Goal: Use online tool/utility: Utilize a website feature to perform a specific function

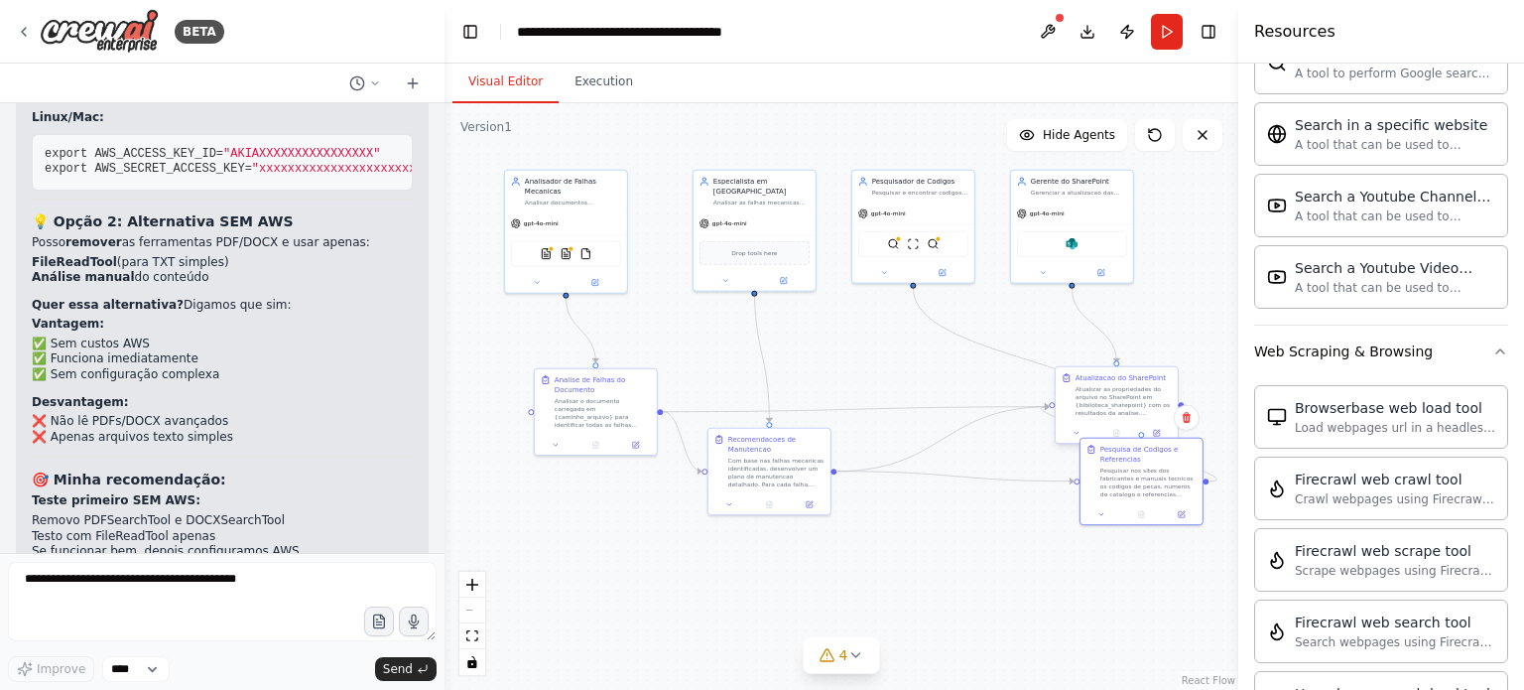
drag, startPoint x: 918, startPoint y: 471, endPoint x: 1087, endPoint y: 441, distance: 171.5
click at [881, 414] on div "Analisador de Falhas Mecanicas Analisar documentos carregados no SharePoint par…" at bounding box center [682, 267] width 397 height 294
drag, startPoint x: 1087, startPoint y: 441, endPoint x: 1075, endPoint y: 431, distance: 15.5
click at [1075, 431] on div at bounding box center [1102, 423] width 122 height 21
drag, startPoint x: 636, startPoint y: 383, endPoint x: 580, endPoint y: 473, distance: 106.6
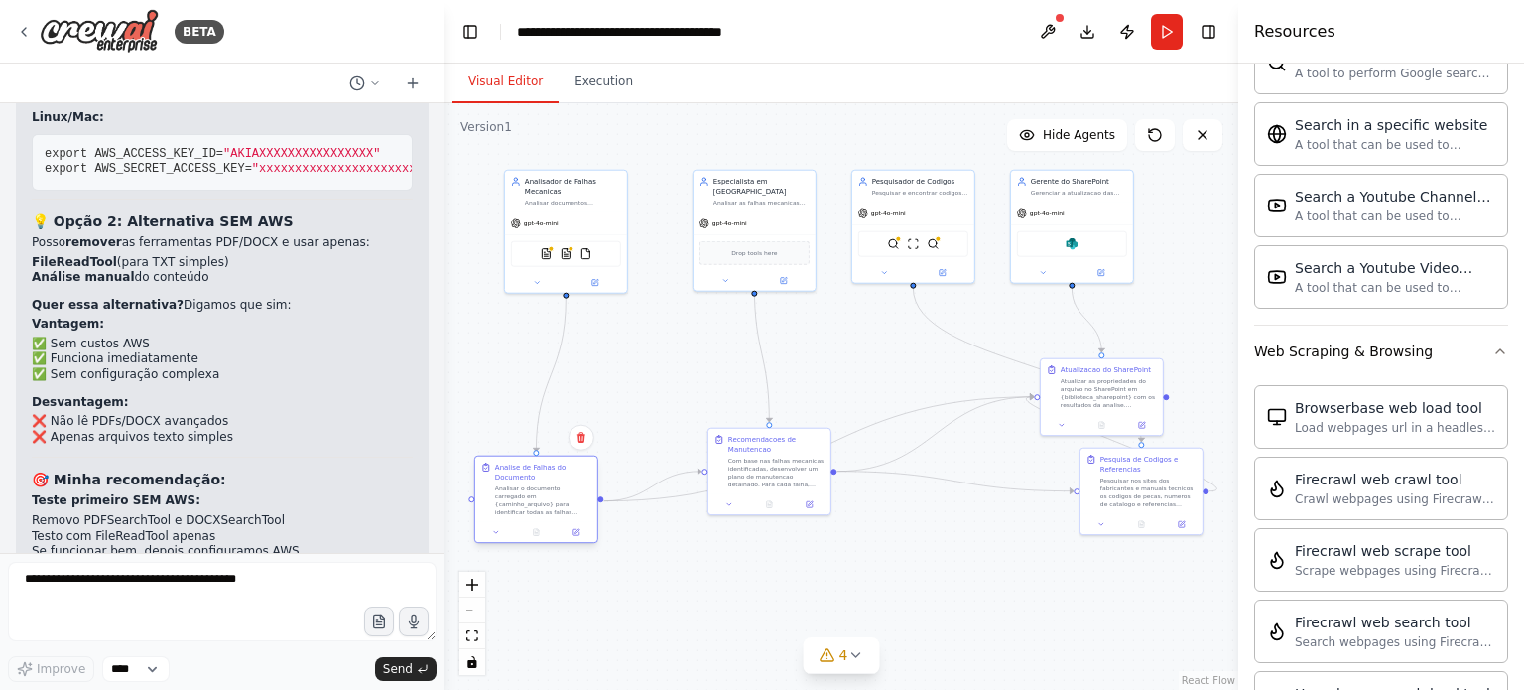
click at [580, 473] on div "Analise de Falhas do Documento" at bounding box center [543, 472] width 96 height 20
drag, startPoint x: 784, startPoint y: 446, endPoint x: 730, endPoint y: 581, distance: 145.2
click at [730, 581] on div "Recomendacoes de Manutencao" at bounding box center [722, 582] width 96 height 20
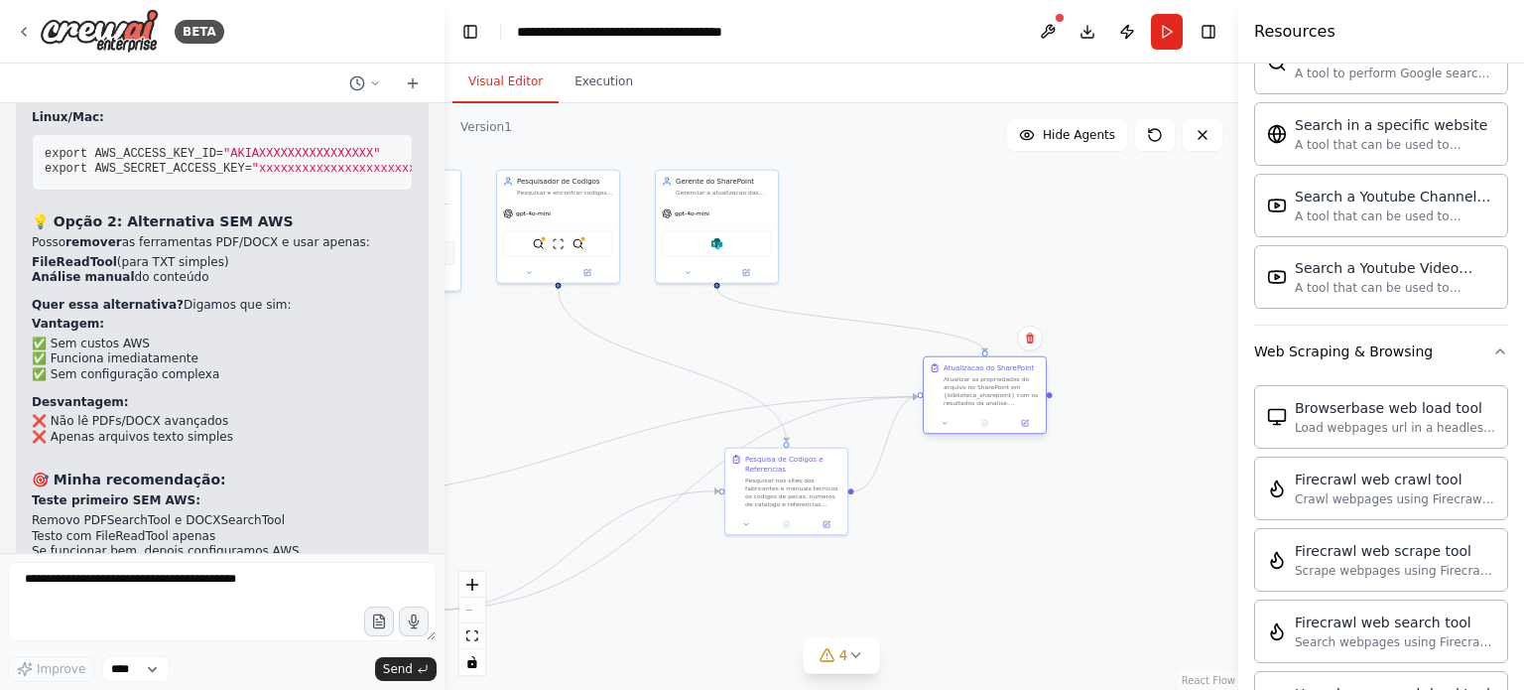
drag, startPoint x: 1125, startPoint y: 388, endPoint x: 914, endPoint y: 395, distance: 211.5
click at [977, 375] on div "Atualizar as propriedades do arquivo no SharePoint em {biblioteca_sharepoint} c…" at bounding box center [992, 391] width 96 height 32
drag, startPoint x: 803, startPoint y: 472, endPoint x: 844, endPoint y: 575, distance: 110.0
click at [844, 575] on div "Pesquisa de Codigos e Referencias Pesquisar nos sites dos fabricantes e manuais…" at bounding box center [833, 579] width 96 height 54
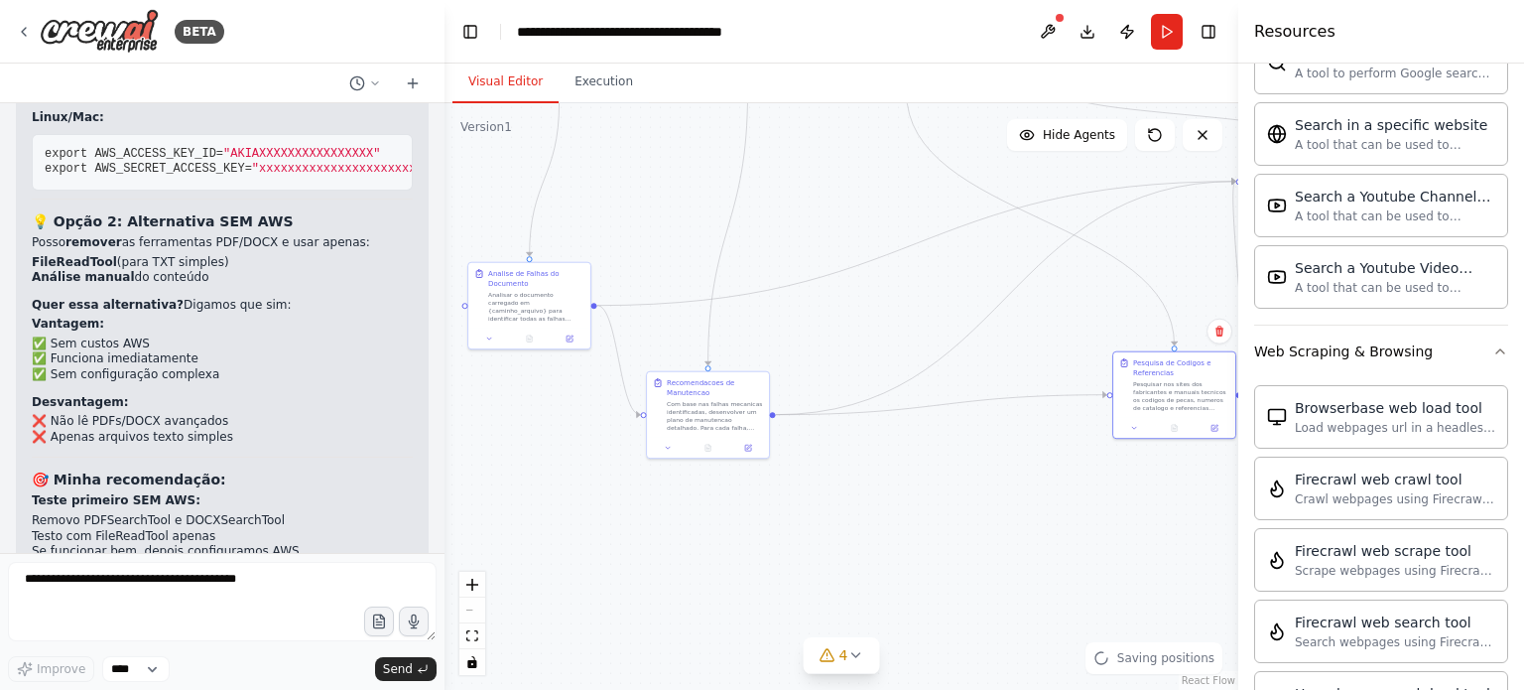
drag, startPoint x: 1274, startPoint y: 466, endPoint x: 1348, endPoint y: 375, distance: 117.2
click at [1354, 365] on div "BETA Hello! I'm the CrewAI assistant. What kind of automation do you want to bu…" at bounding box center [762, 345] width 1524 height 690
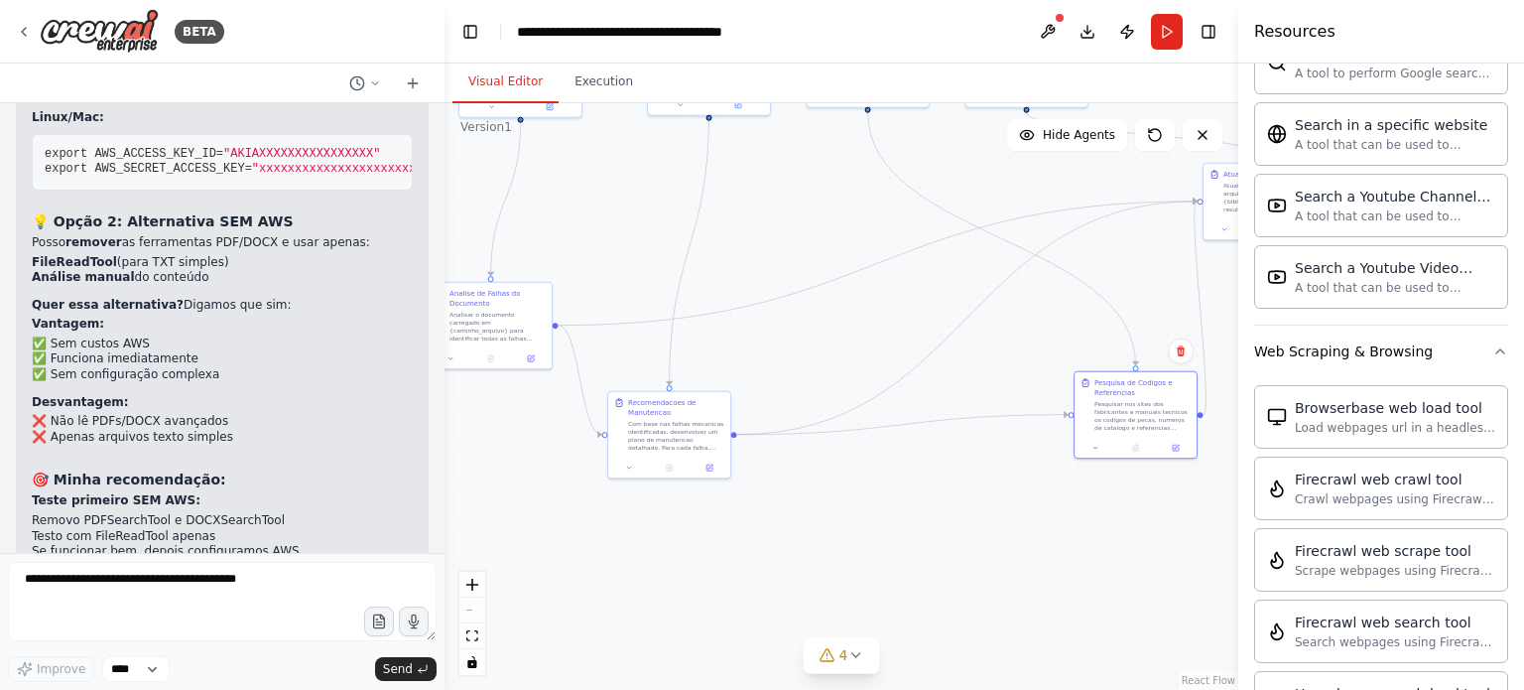
click at [886, 511] on div ".deletable-edge-delete-btn { width: 20px; height: 20px; border: 0px solid #ffff…" at bounding box center [842, 396] width 794 height 587
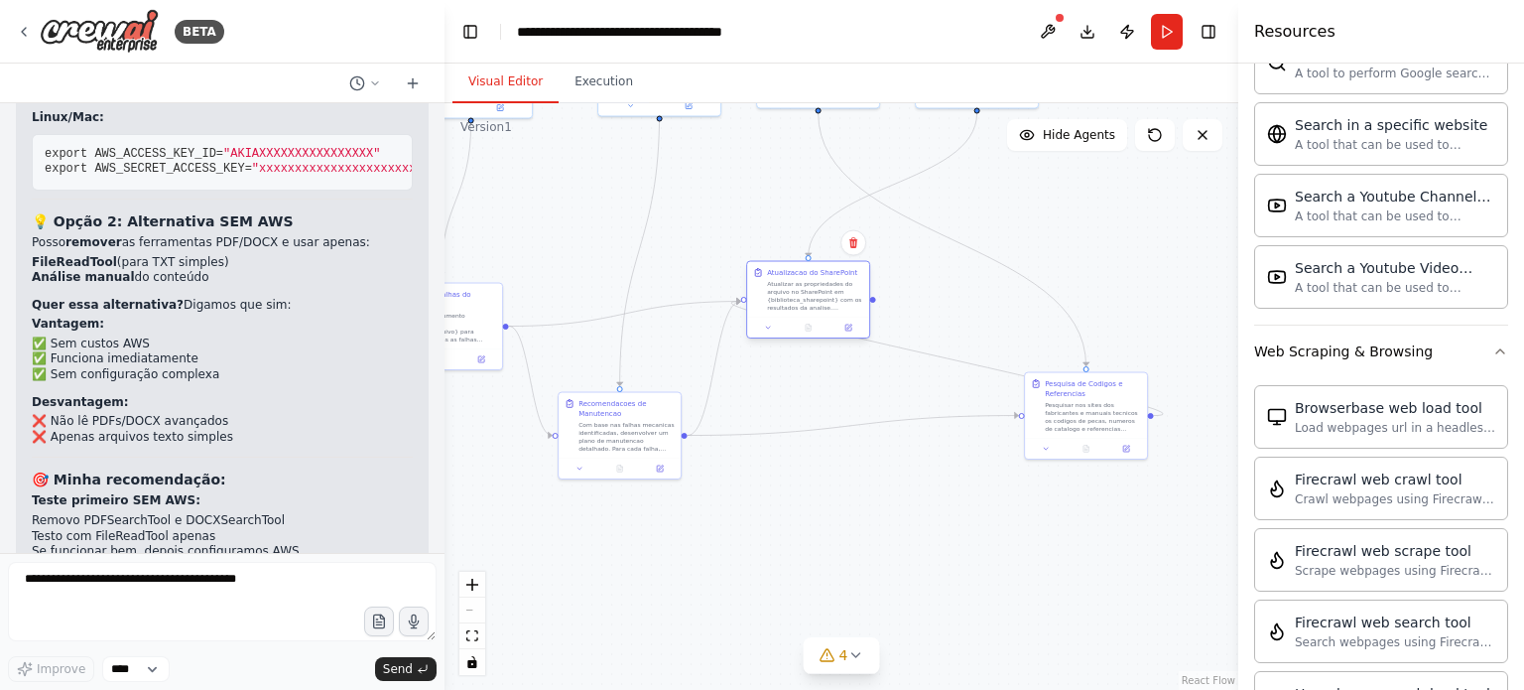
drag, startPoint x: 1215, startPoint y: 198, endPoint x: 779, endPoint y: 316, distance: 451.1
click at [767, 295] on div "Atualizacao do SharePoint Atualizar as propriedades do arquivo no SharePoint em…" at bounding box center [808, 290] width 110 height 44
drag, startPoint x: 1077, startPoint y: 395, endPoint x: 902, endPoint y: 437, distance: 179.6
click at [902, 437] on div "Pesquisa de Codigos e Referencias Pesquisar nos sites dos fabricantes e manuais…" at bounding box center [934, 434] width 96 height 54
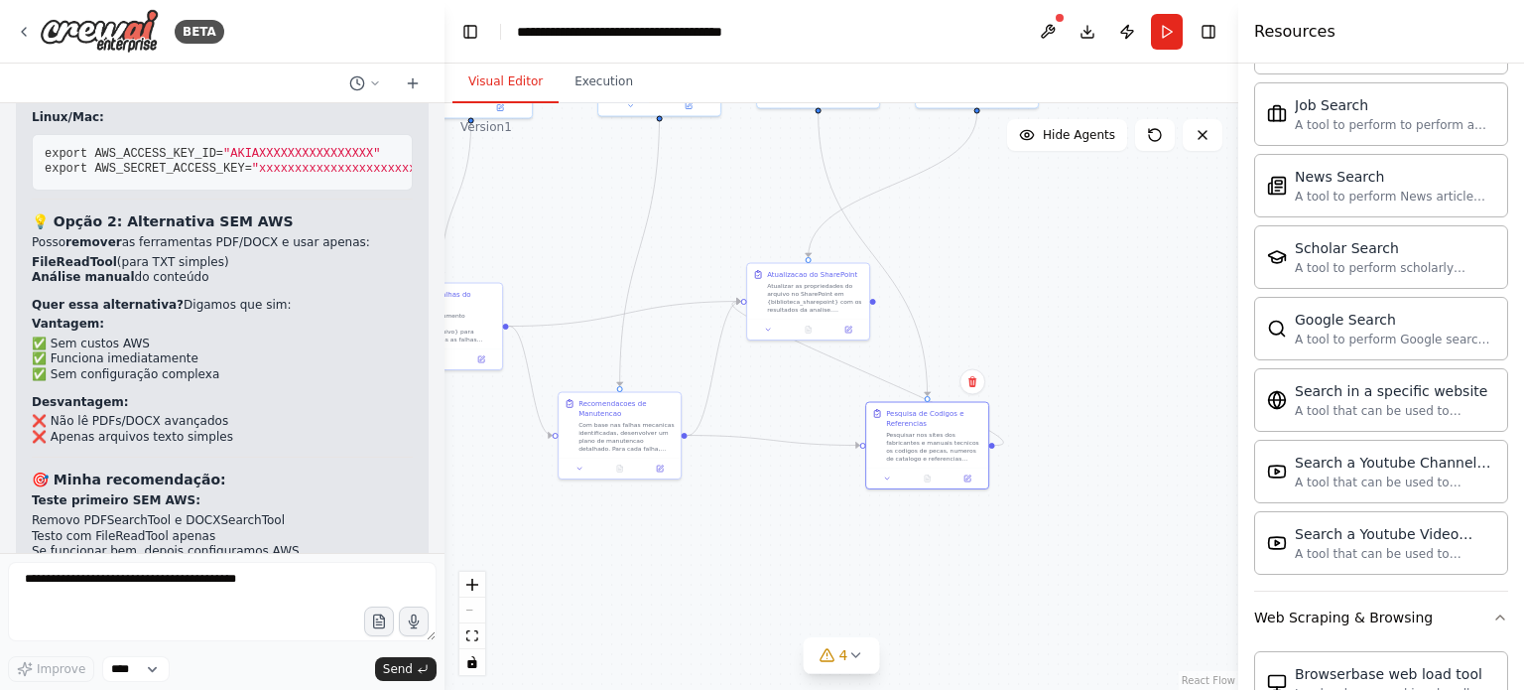
scroll to position [1014, 0]
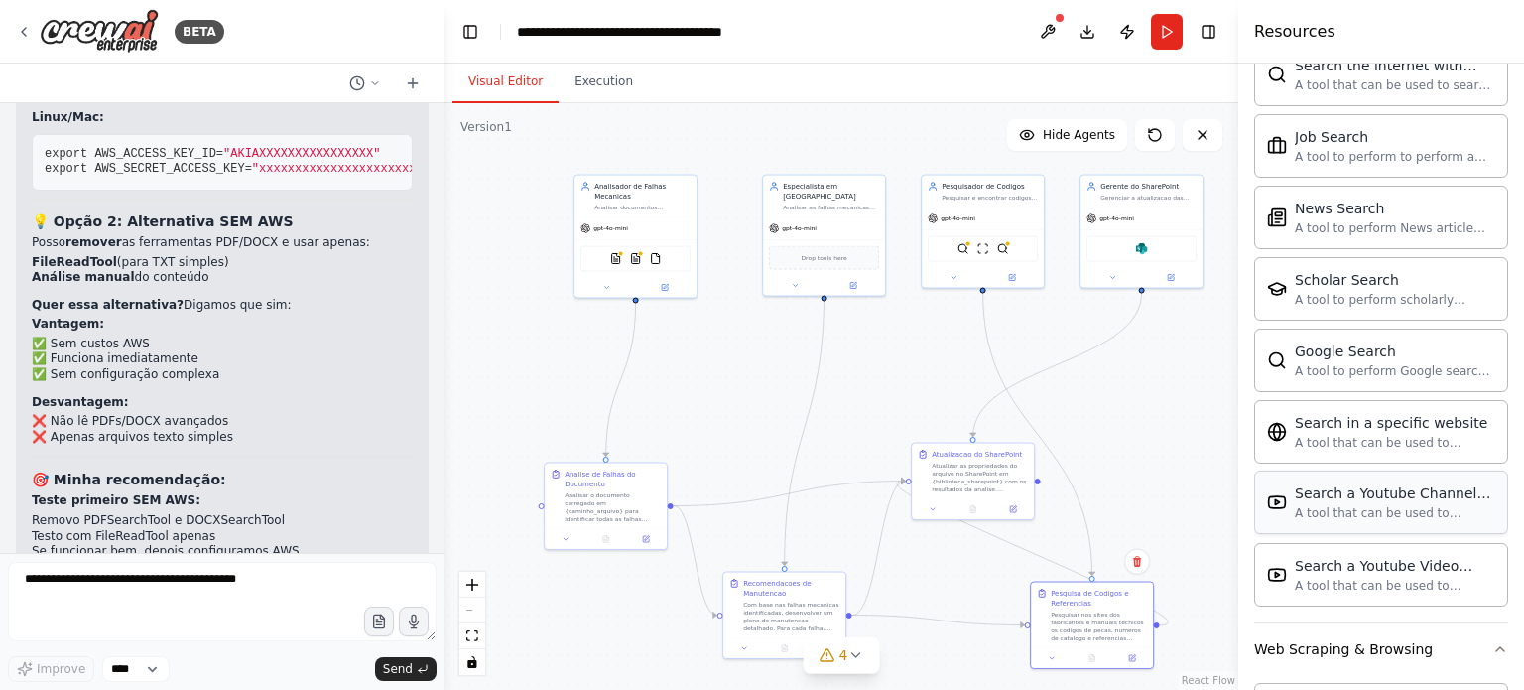
drag, startPoint x: 1153, startPoint y: 314, endPoint x: 1338, endPoint y: 474, distance: 244.8
click at [1332, 479] on div "BETA Hello! I'm the CrewAI assistant. What kind of automation do you want to bu…" at bounding box center [762, 345] width 1524 height 690
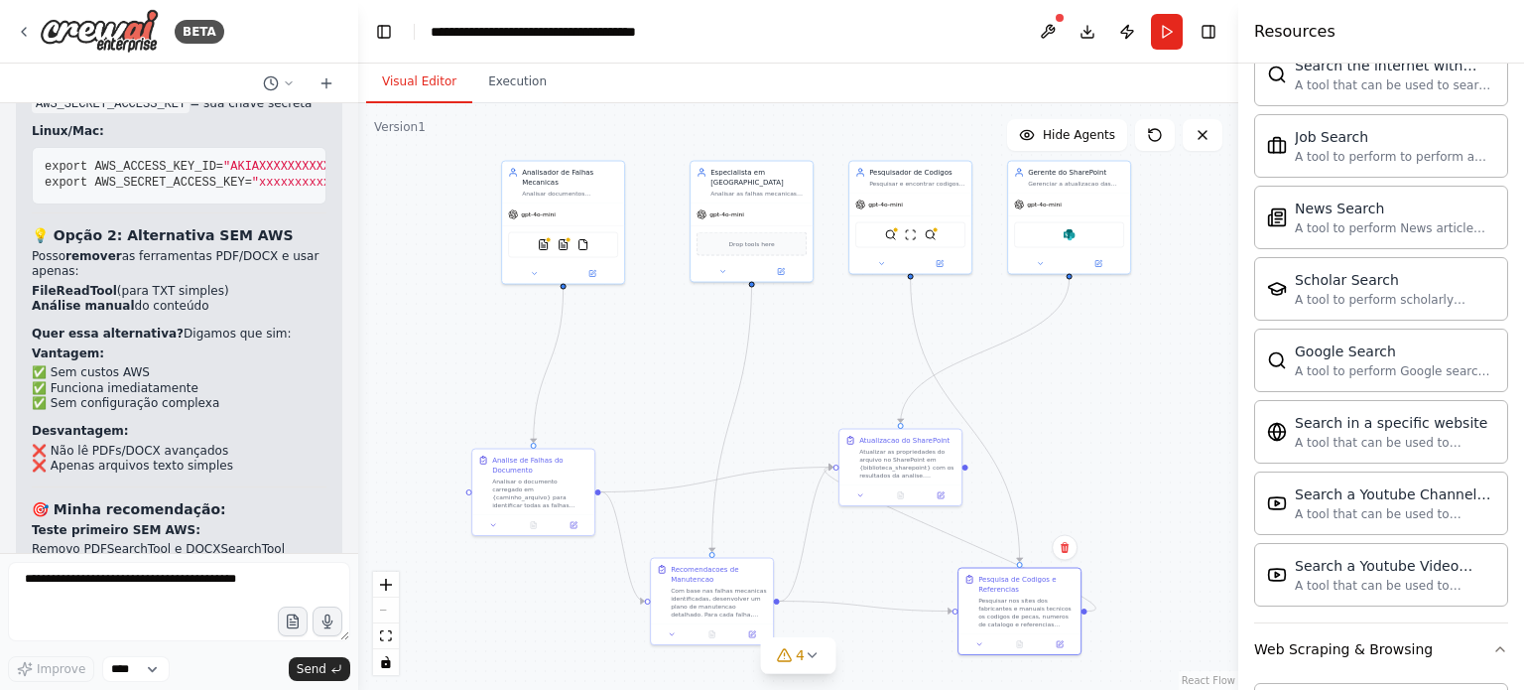
scroll to position [11052, 0]
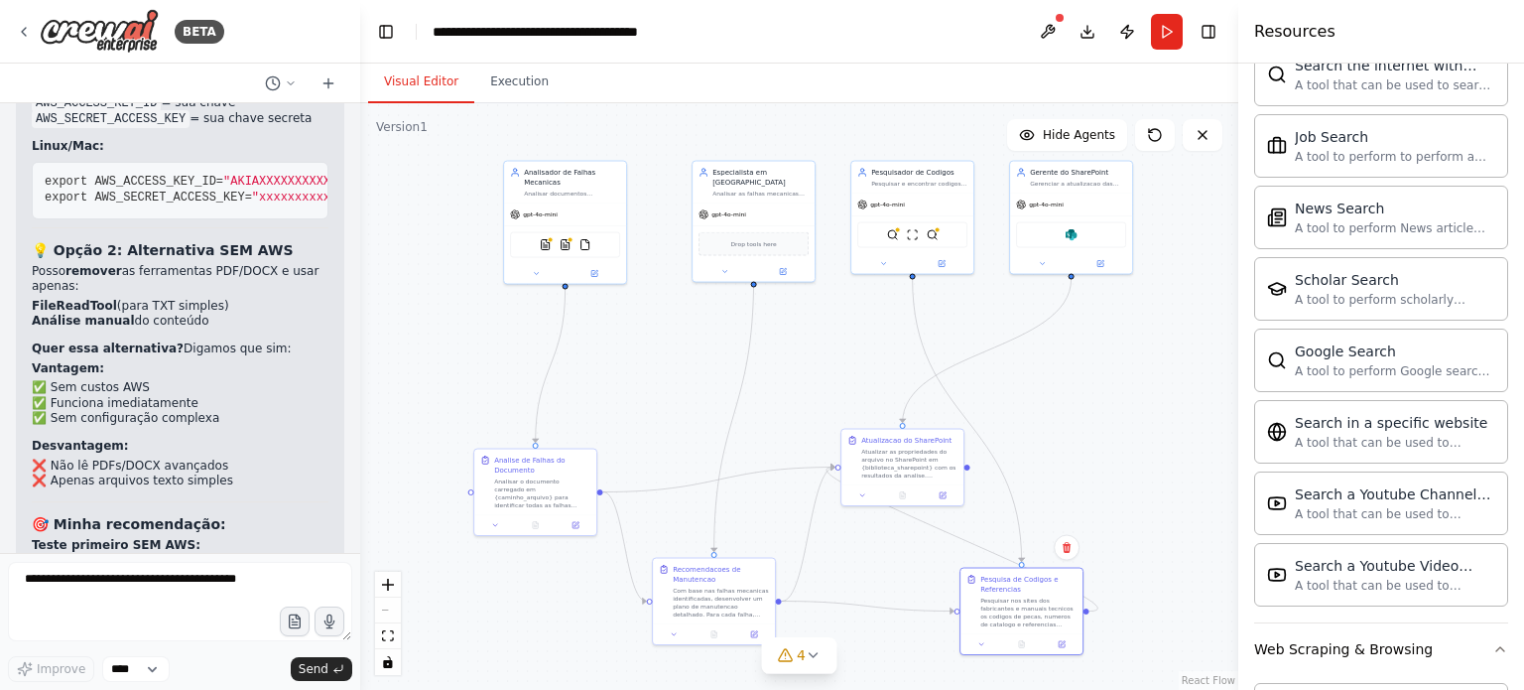
drag, startPoint x: 439, startPoint y: 394, endPoint x: 360, endPoint y: 392, distance: 78.4
click at [360, 392] on div "BETA Hello! I'm the CrewAI assistant. What kind of automation do you want to bu…" at bounding box center [762, 345] width 1524 height 690
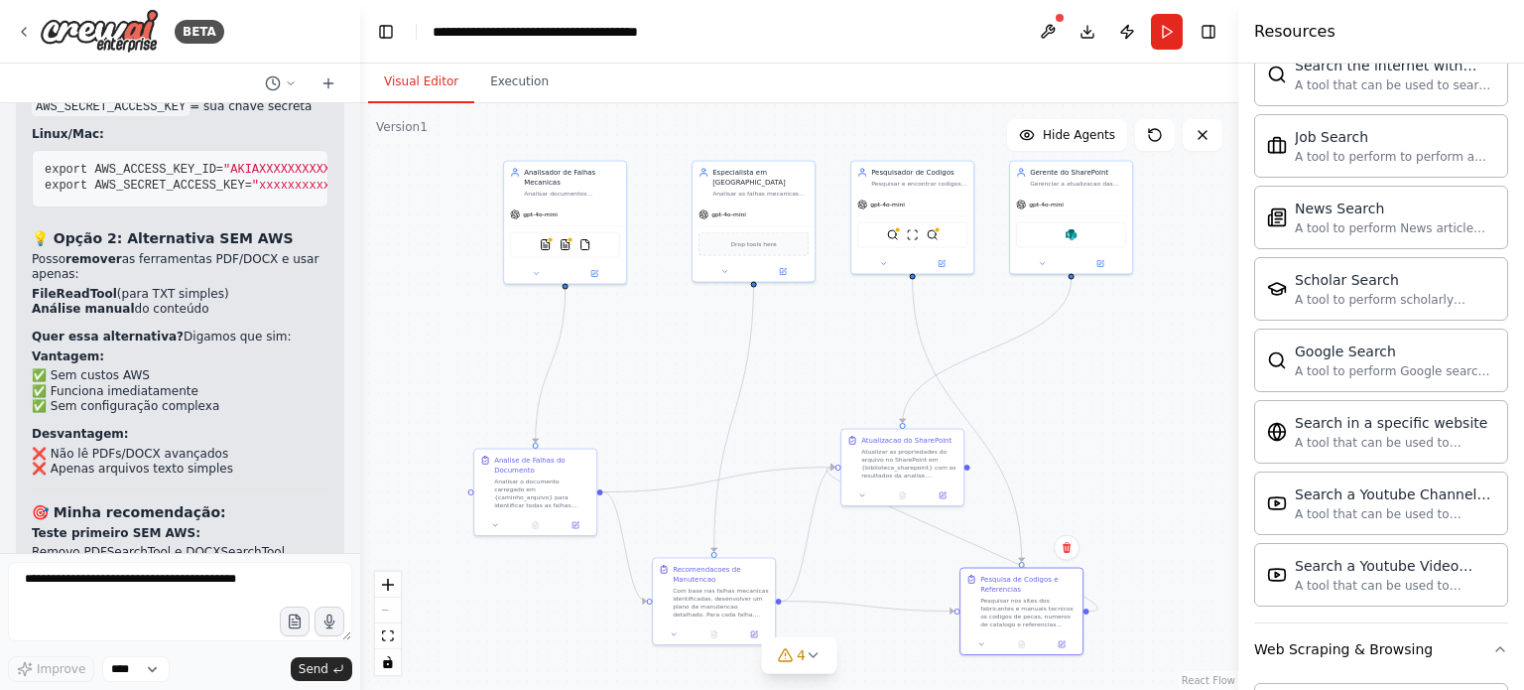
scroll to position [11067, 0]
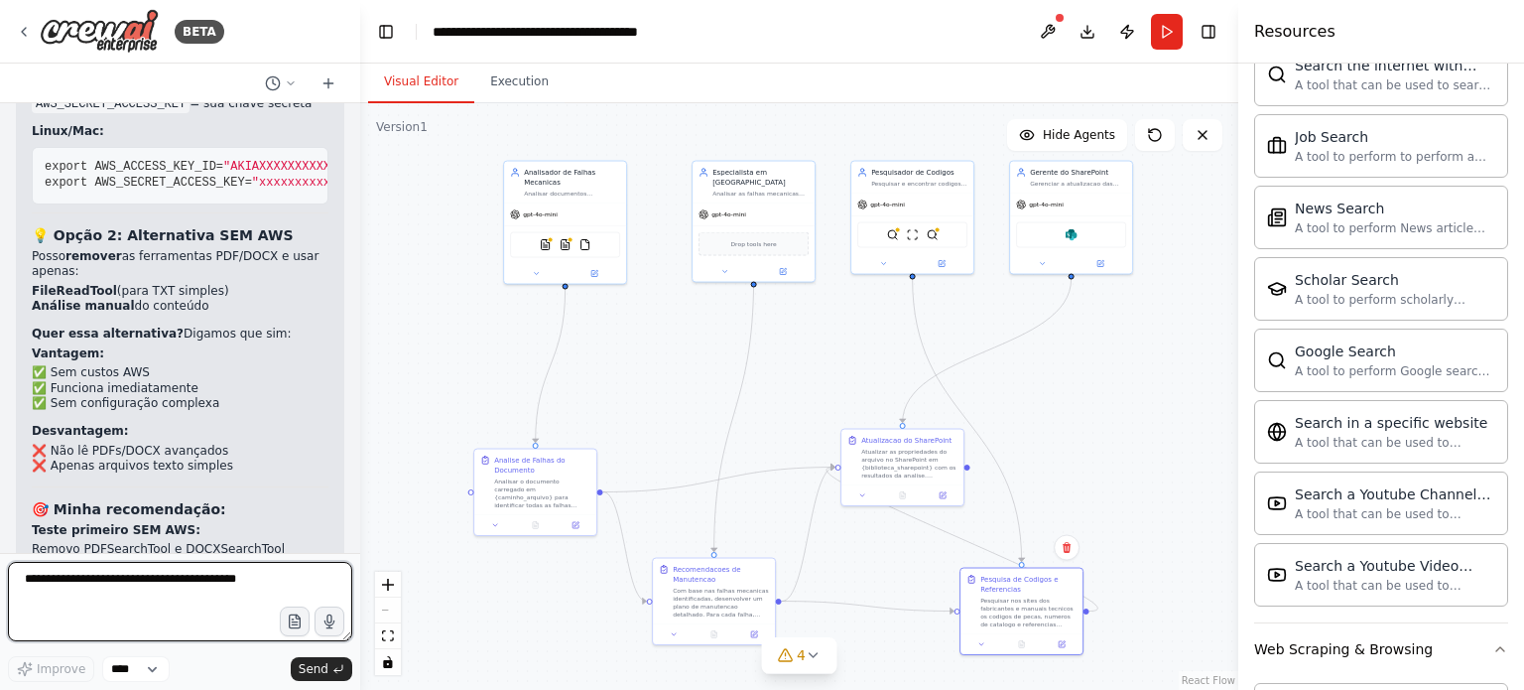
click at [206, 591] on textarea at bounding box center [180, 601] width 344 height 79
type textarea "**********"
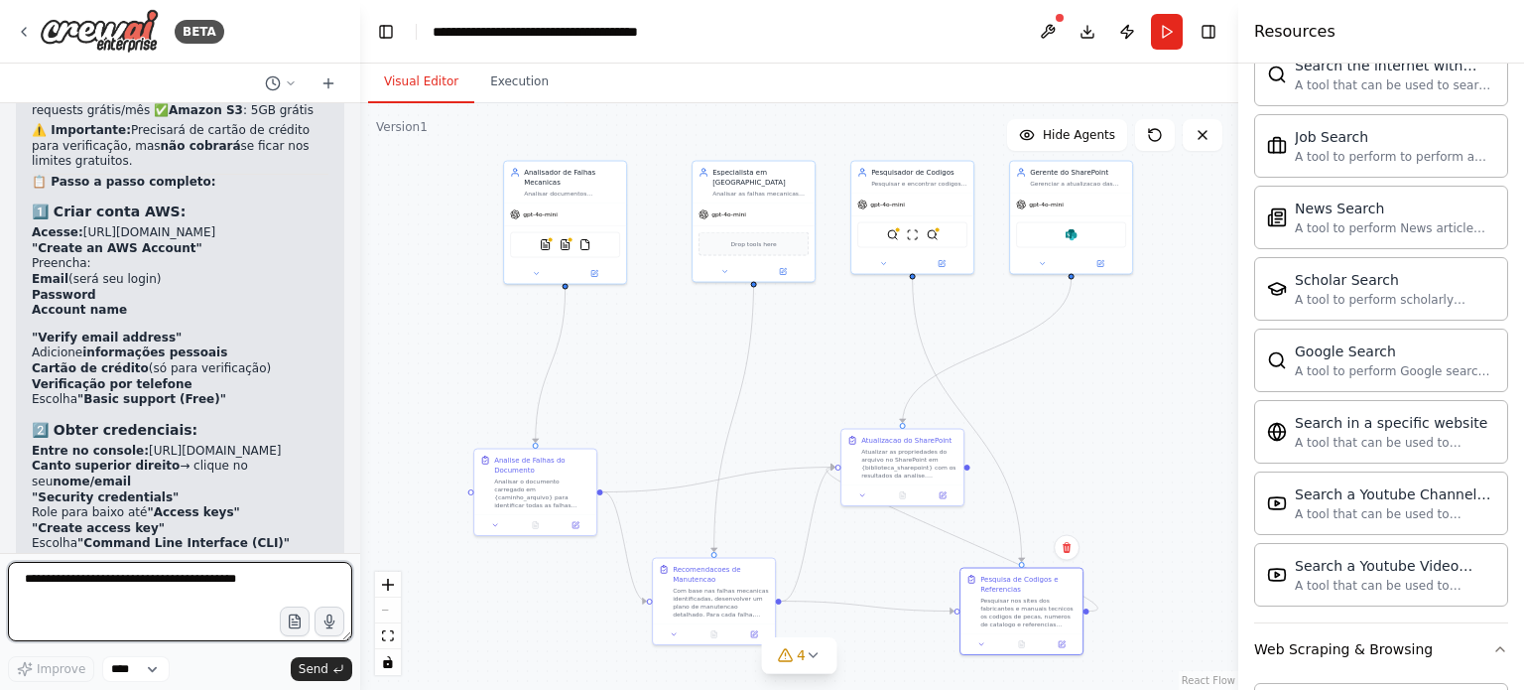
scroll to position [11957, 0]
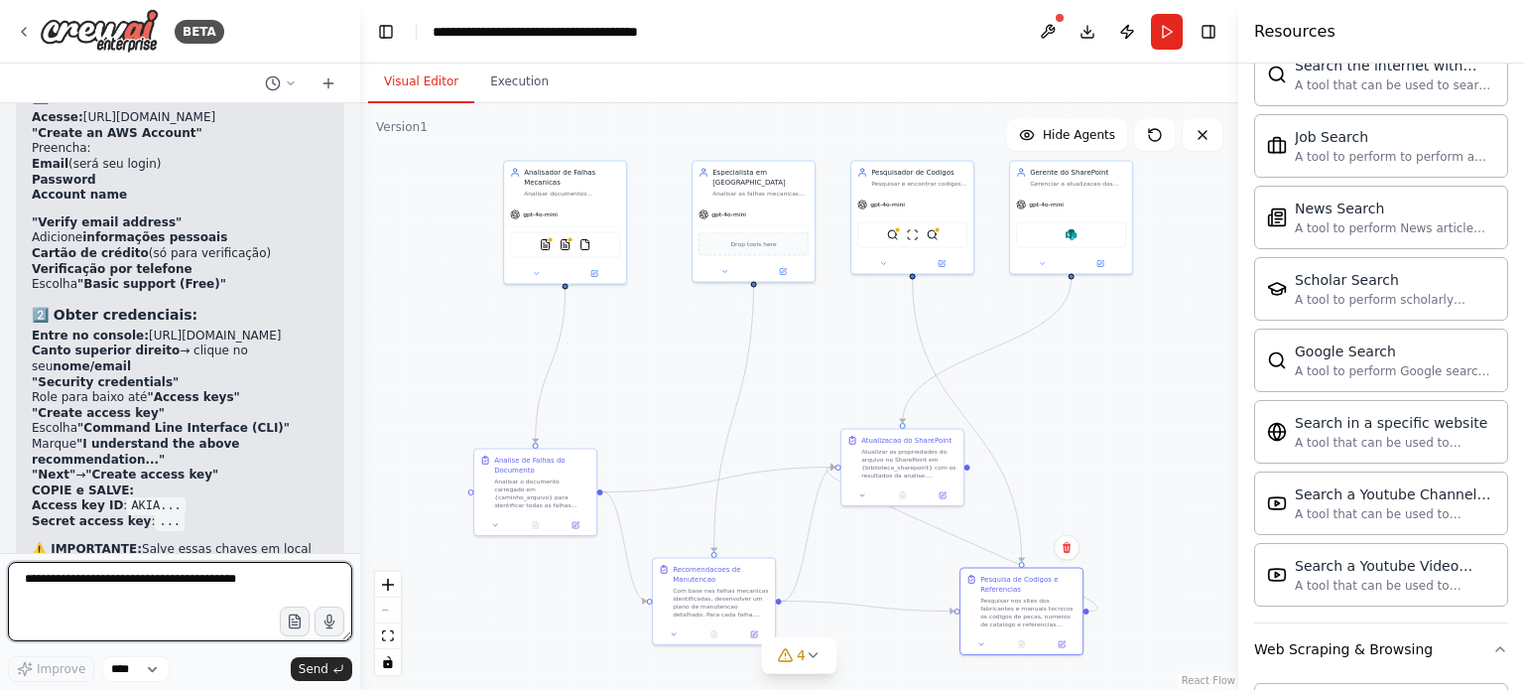
click at [222, 597] on textarea at bounding box center [180, 601] width 344 height 79
type textarea "*"
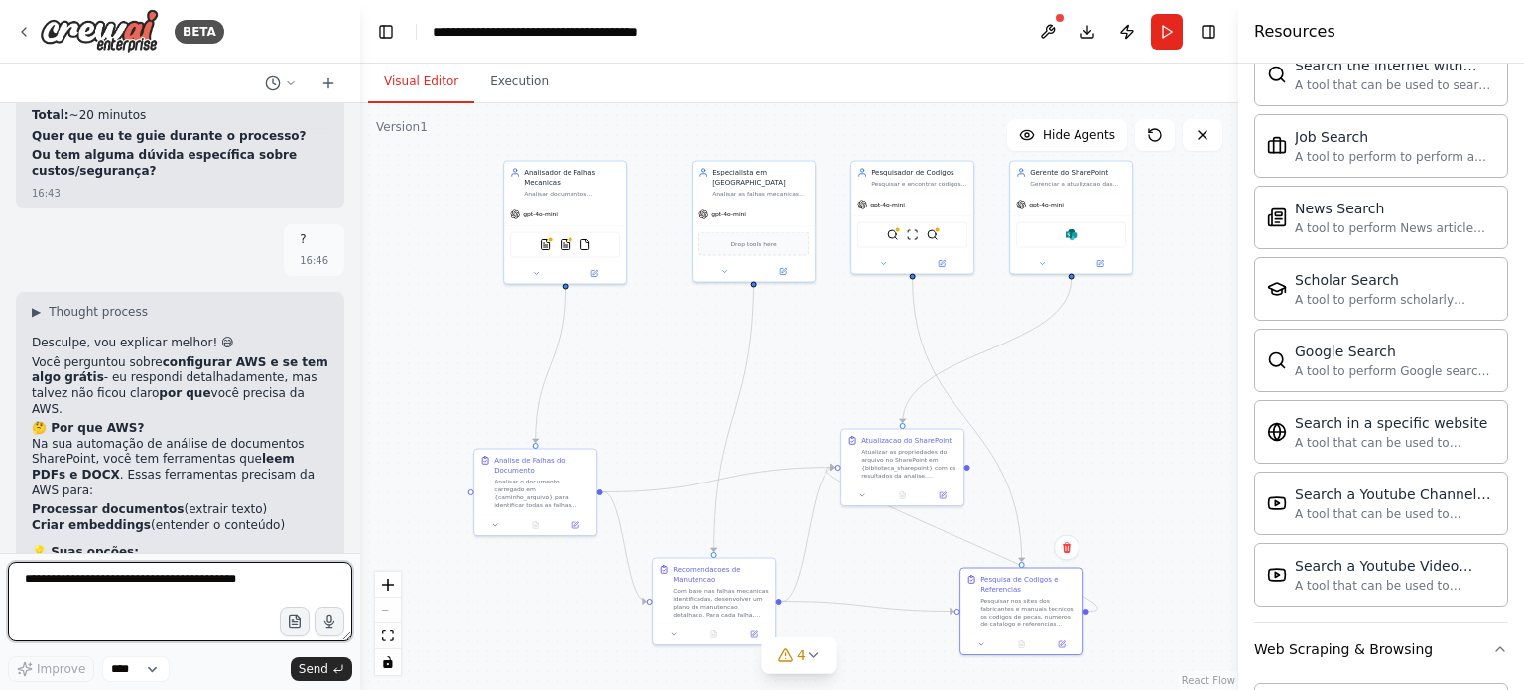
scroll to position [13261, 0]
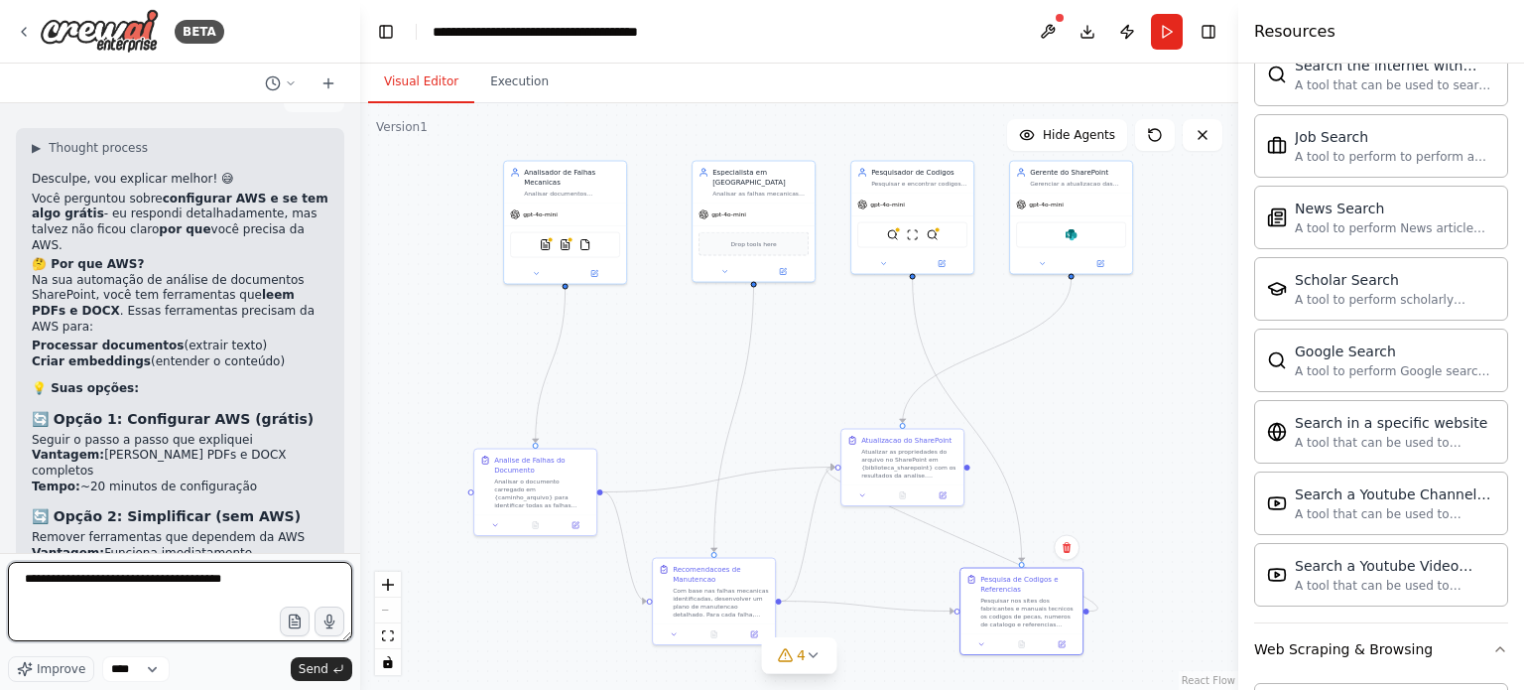
type textarea "**********"
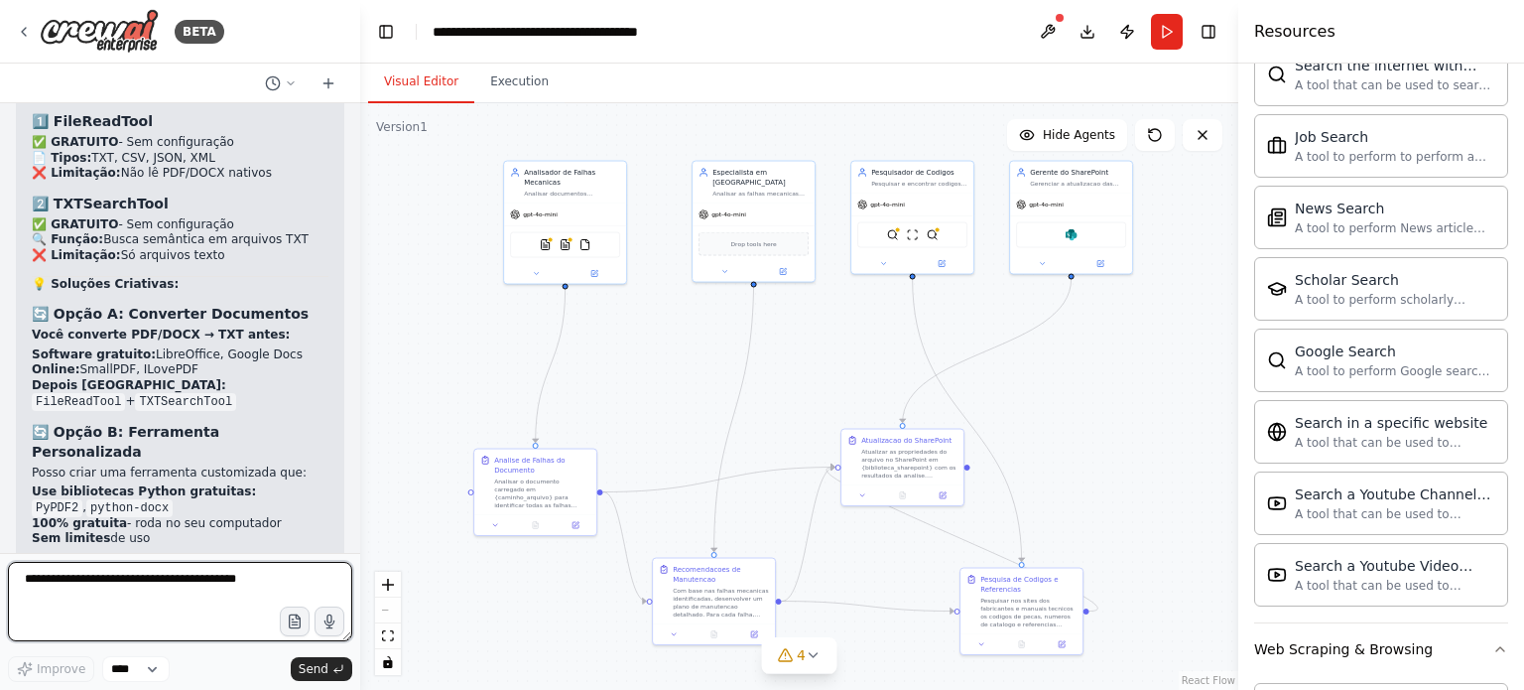
scroll to position [13923, 0]
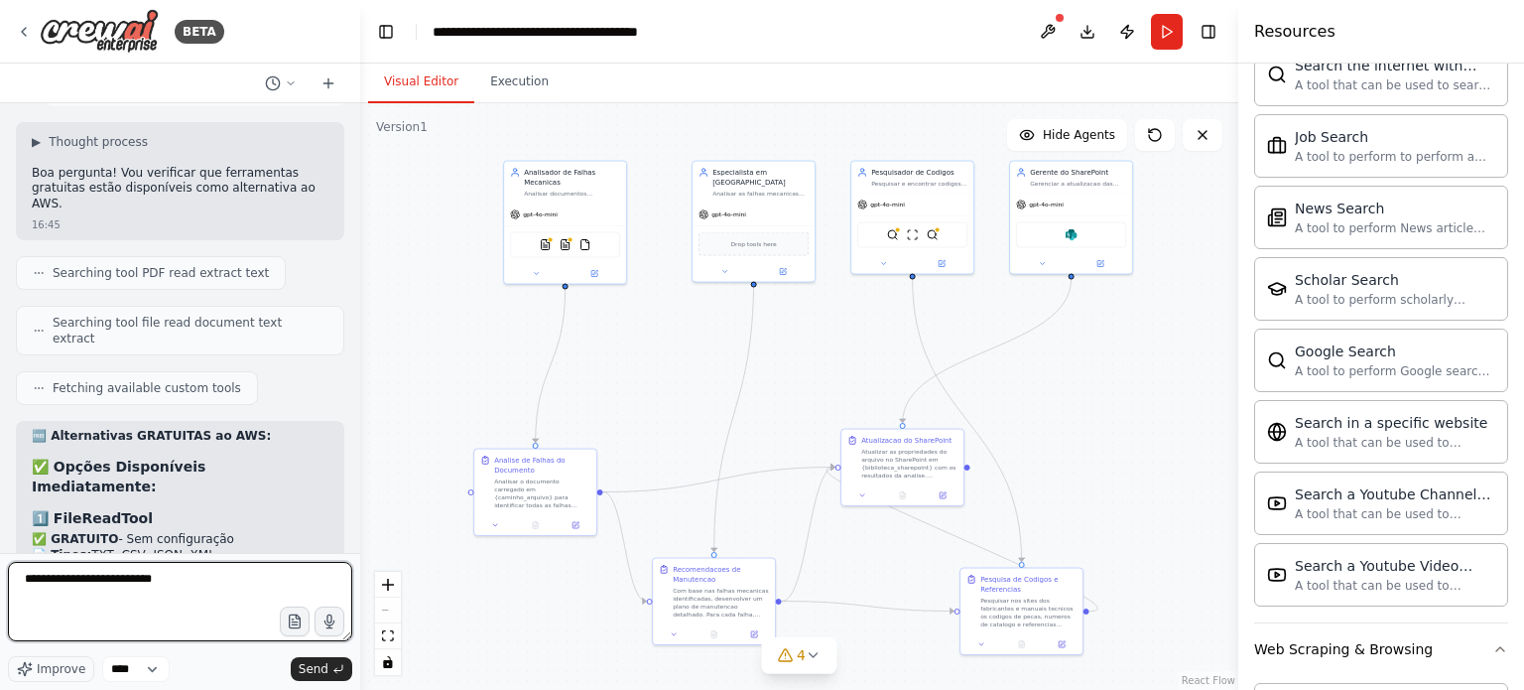
type textarea "**********"
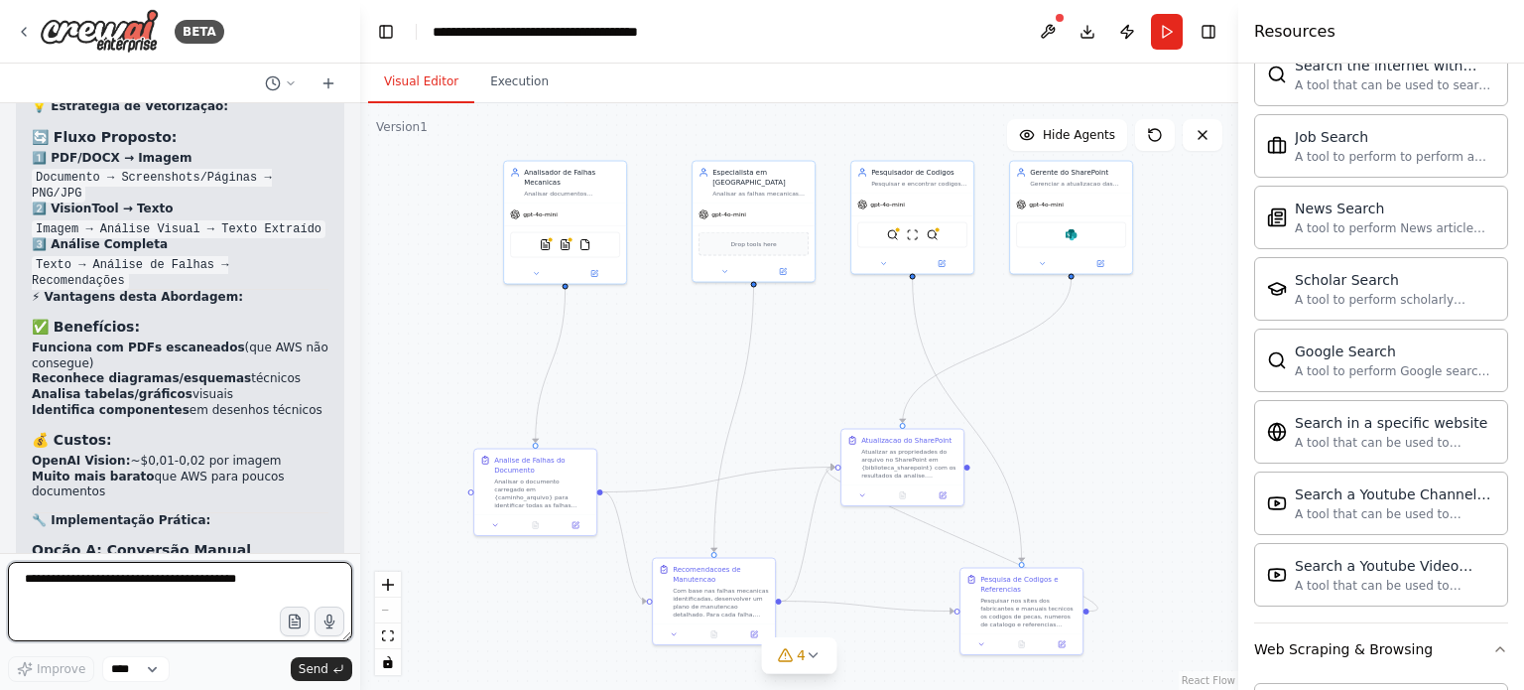
scroll to position [15589, 0]
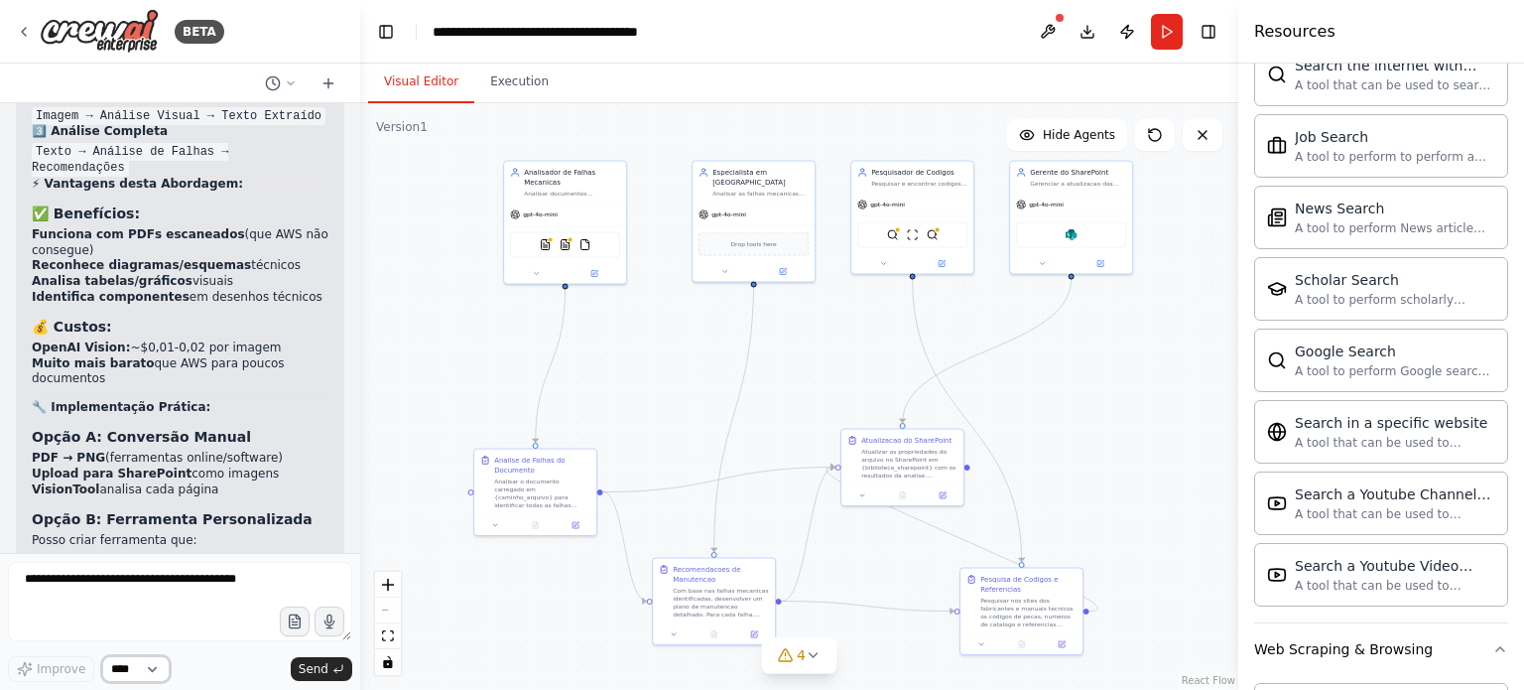
click at [160, 659] on select "****" at bounding box center [135, 669] width 67 height 26
click at [166, 664] on select "****" at bounding box center [135, 669] width 67 height 26
click at [286, 75] on button at bounding box center [281, 83] width 48 height 24
click at [159, 578] on div at bounding box center [180, 345] width 360 height 690
click at [163, 578] on textarea at bounding box center [180, 601] width 344 height 79
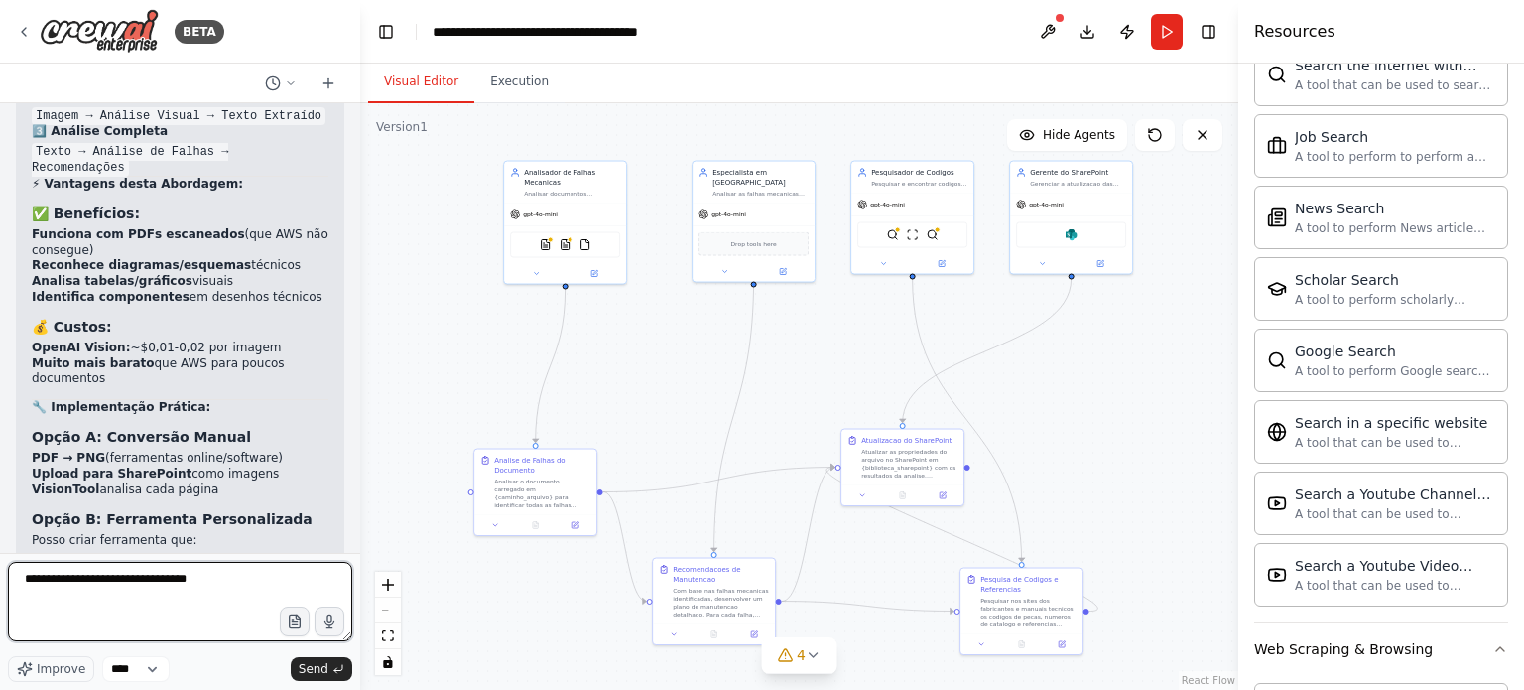
type textarea "**********"
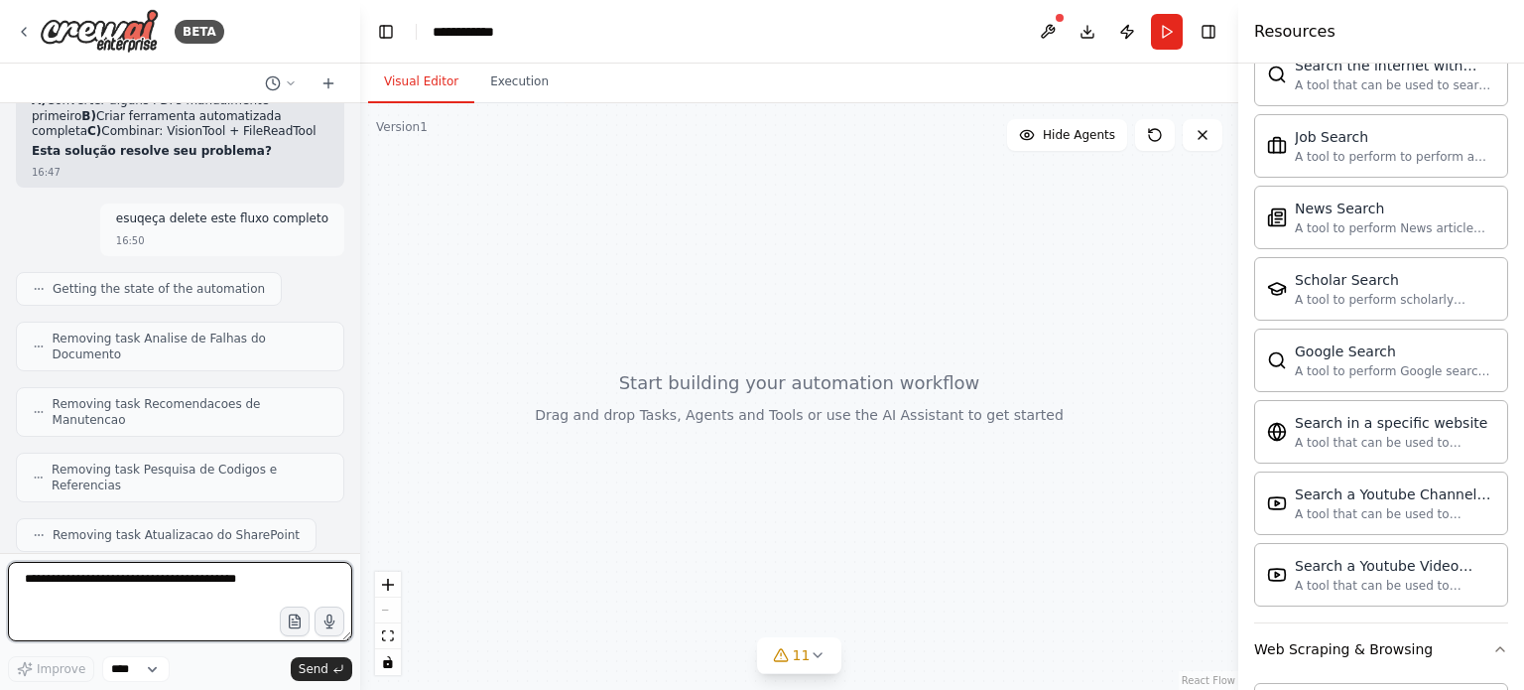
scroll to position [16302, 0]
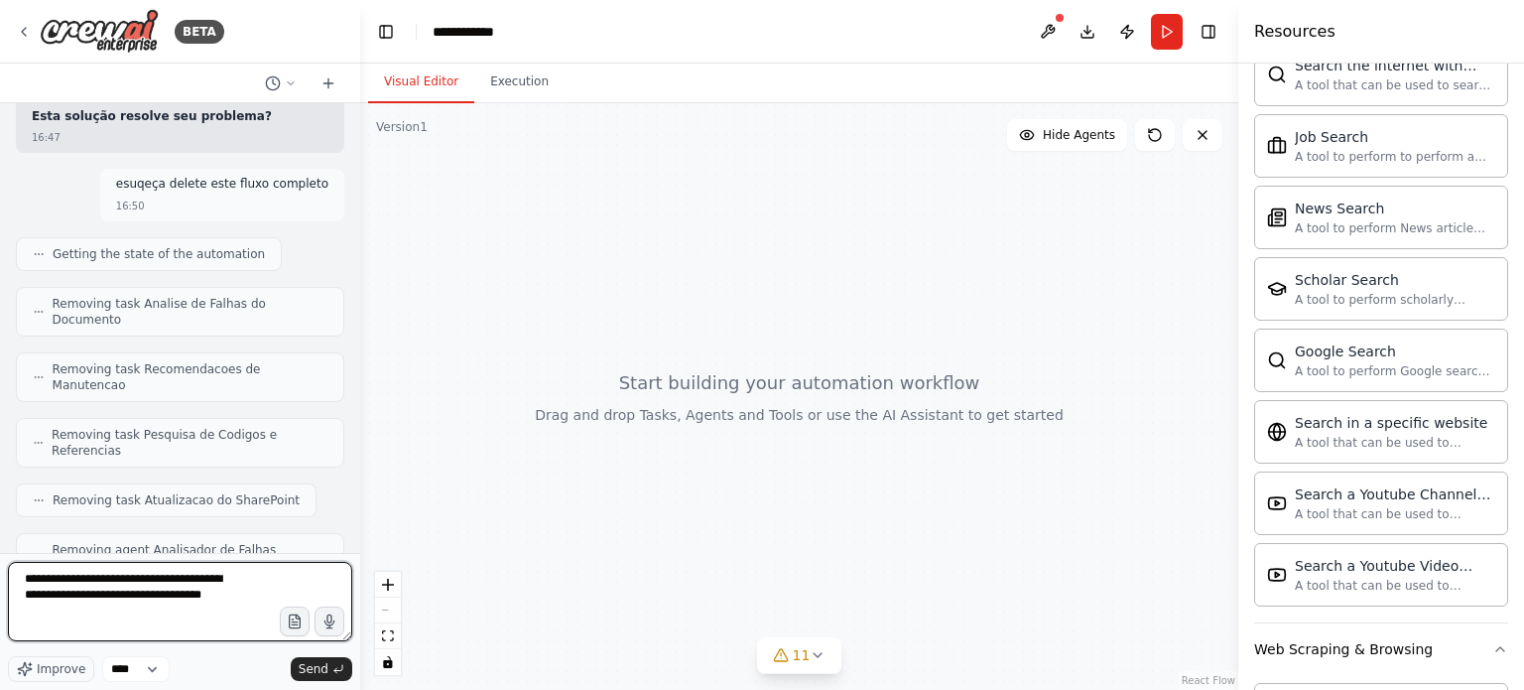
click at [57, 620] on textarea "**********" at bounding box center [180, 601] width 344 height 79
click at [65, 616] on textarea "**********" at bounding box center [180, 601] width 344 height 79
type textarea "**********"
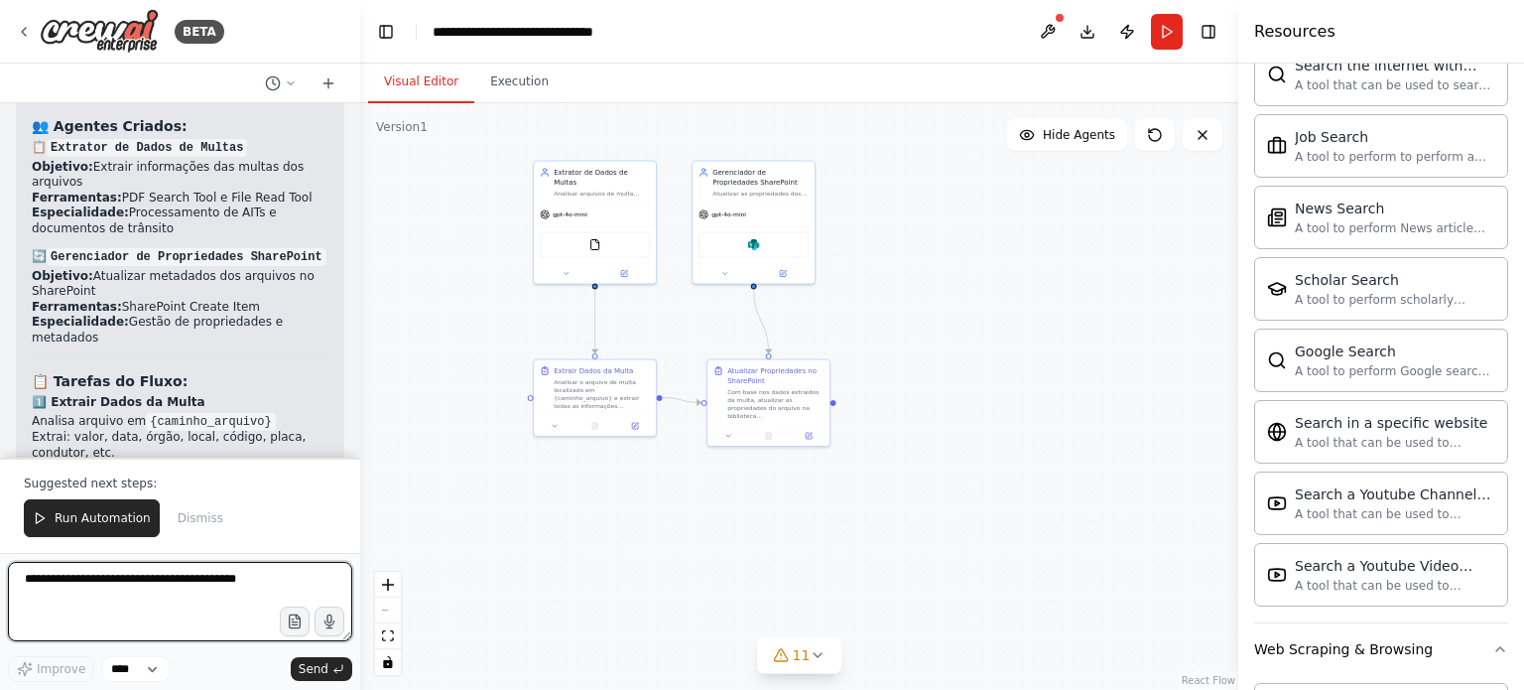
scroll to position [18193, 0]
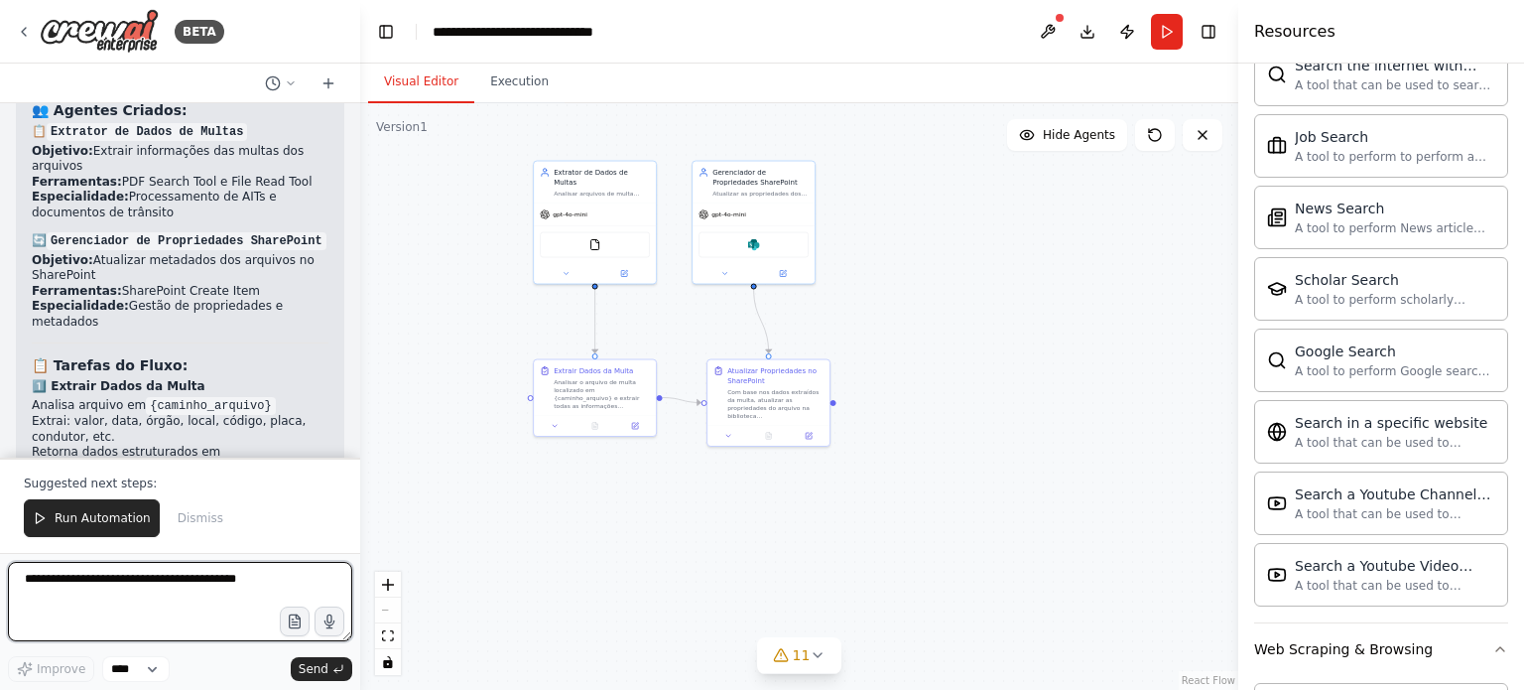
paste textarea "**********"
type textarea "**********"
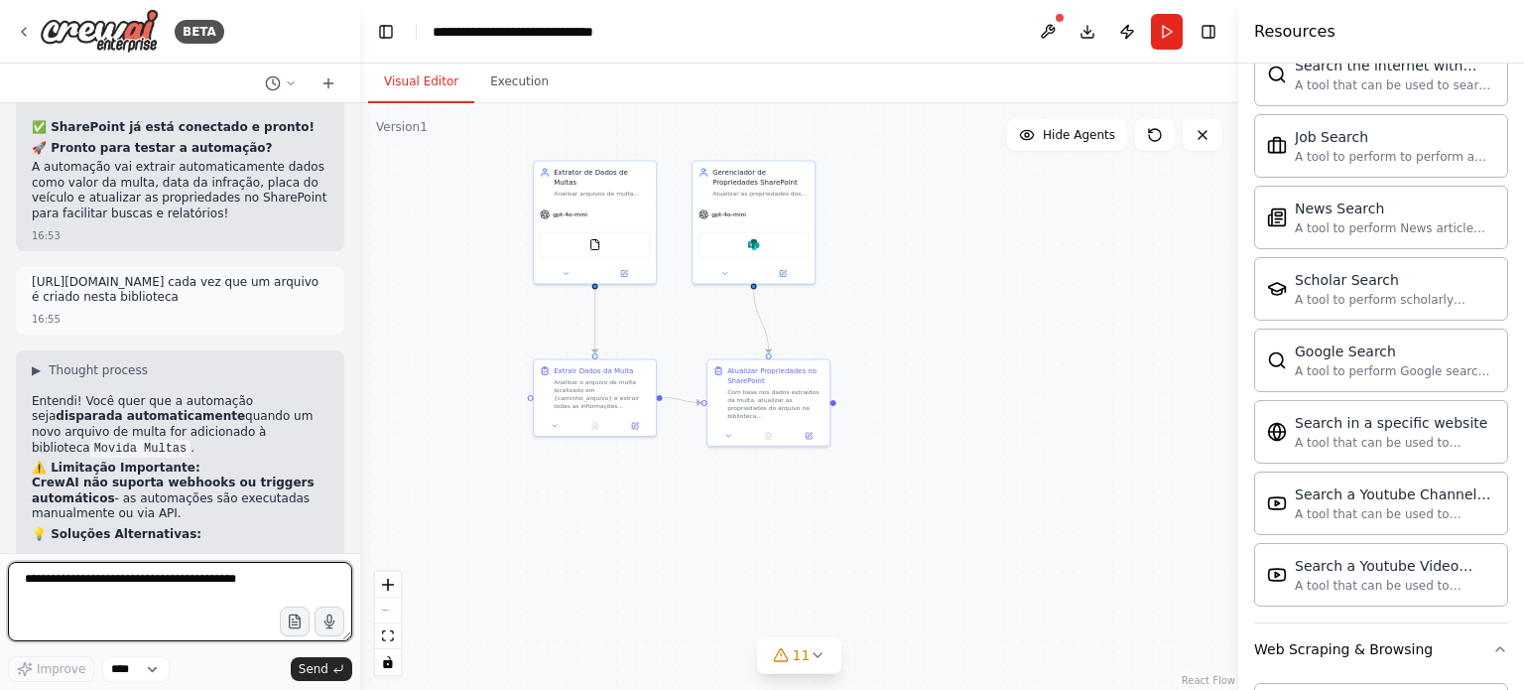
scroll to position [18932, 0]
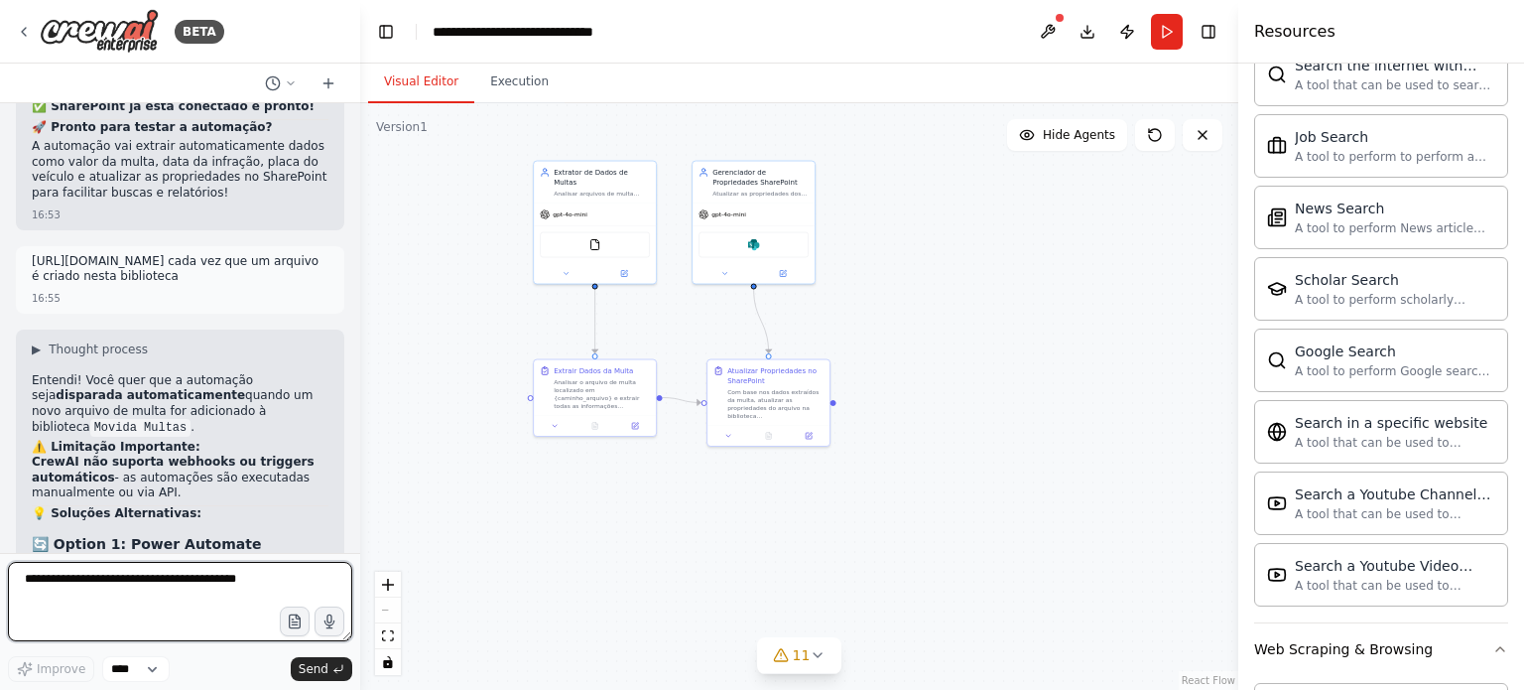
click at [159, 564] on textarea at bounding box center [180, 601] width 344 height 79
type textarea "**********"
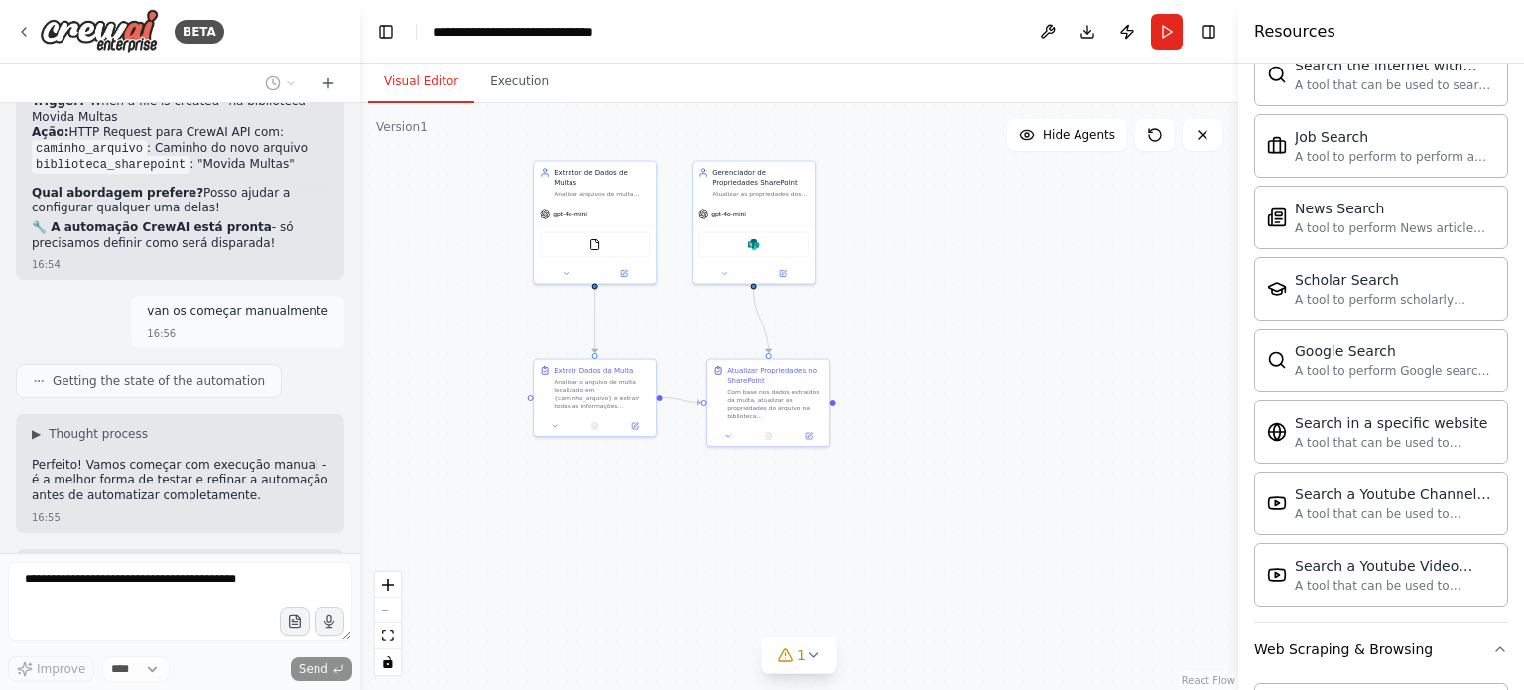
scroll to position [19812, 0]
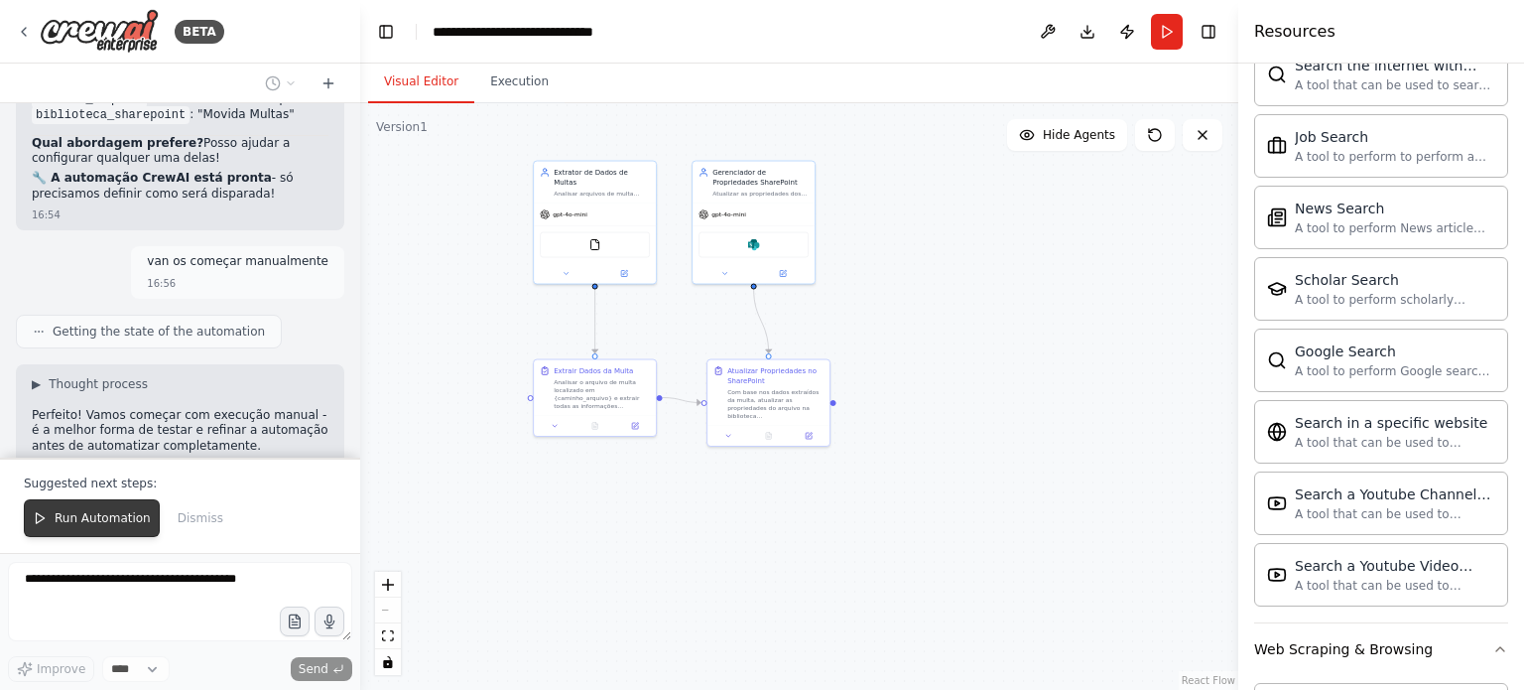
click at [121, 512] on span "Run Automation" at bounding box center [103, 518] width 96 height 16
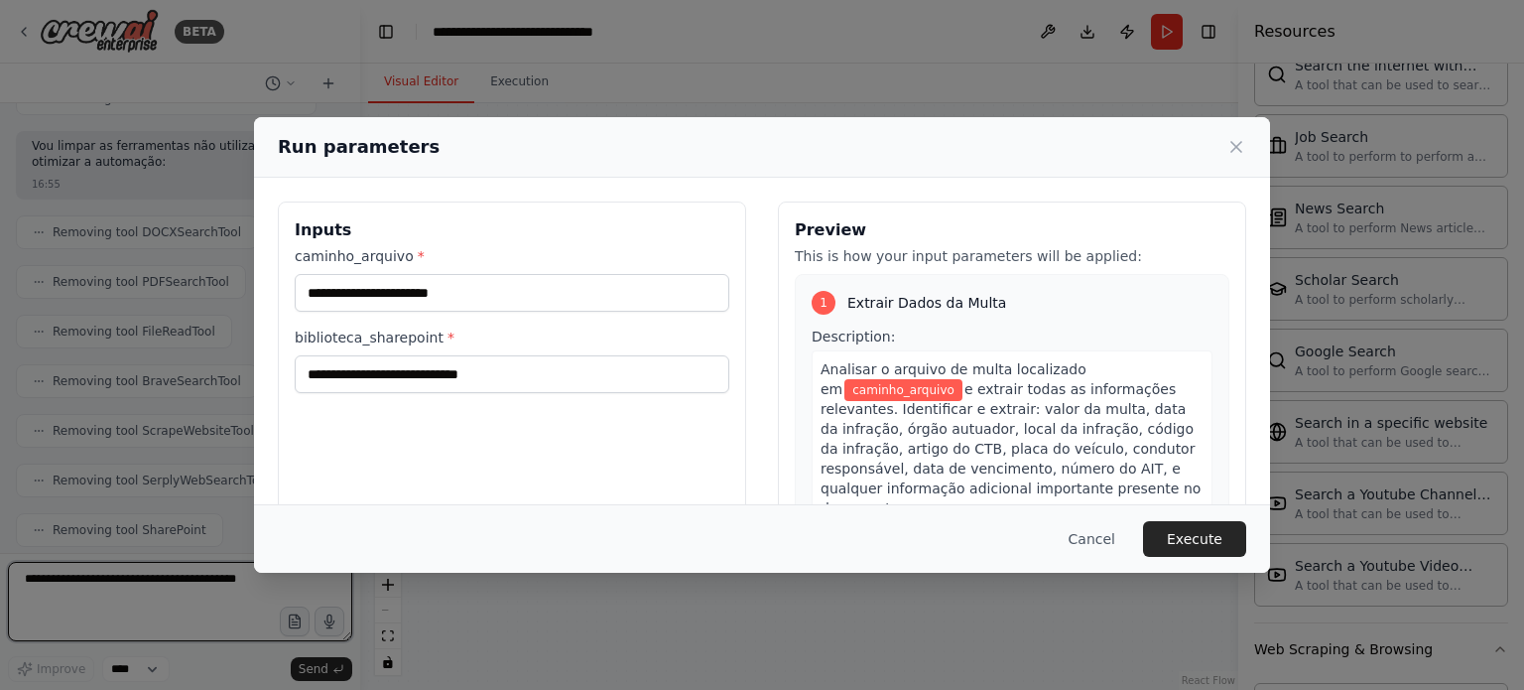
scroll to position [20408, 0]
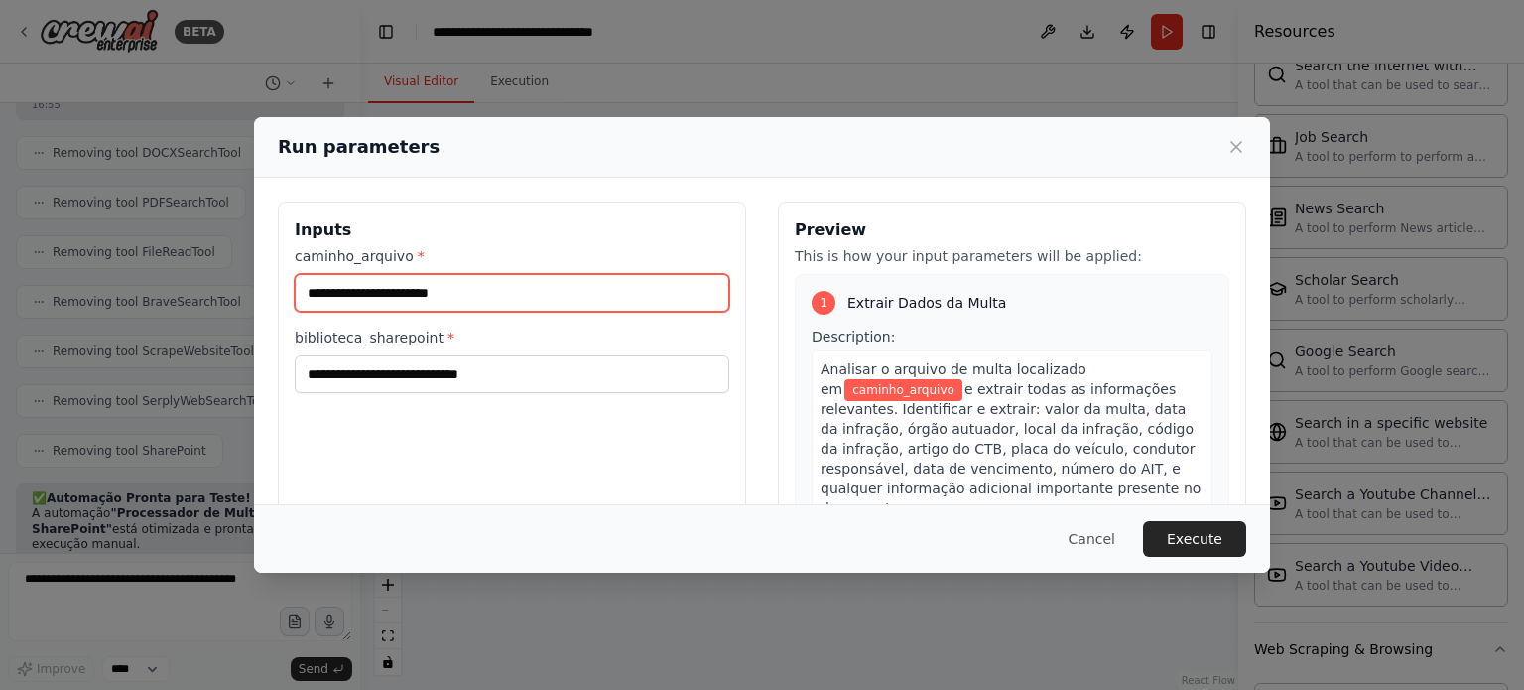
click at [528, 305] on input "caminho_arquivo *" at bounding box center [512, 293] width 435 height 38
paste input "**********"
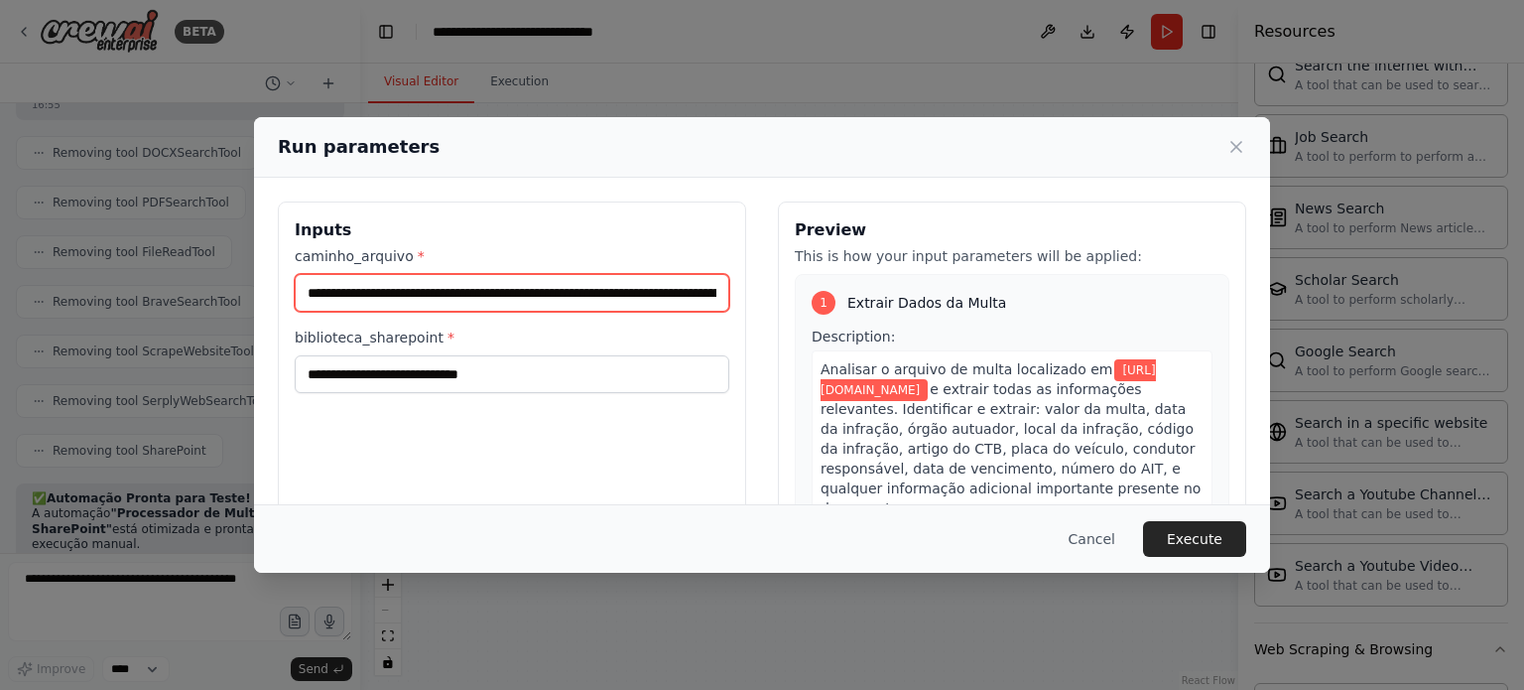
scroll to position [0, 320]
type input "**********"
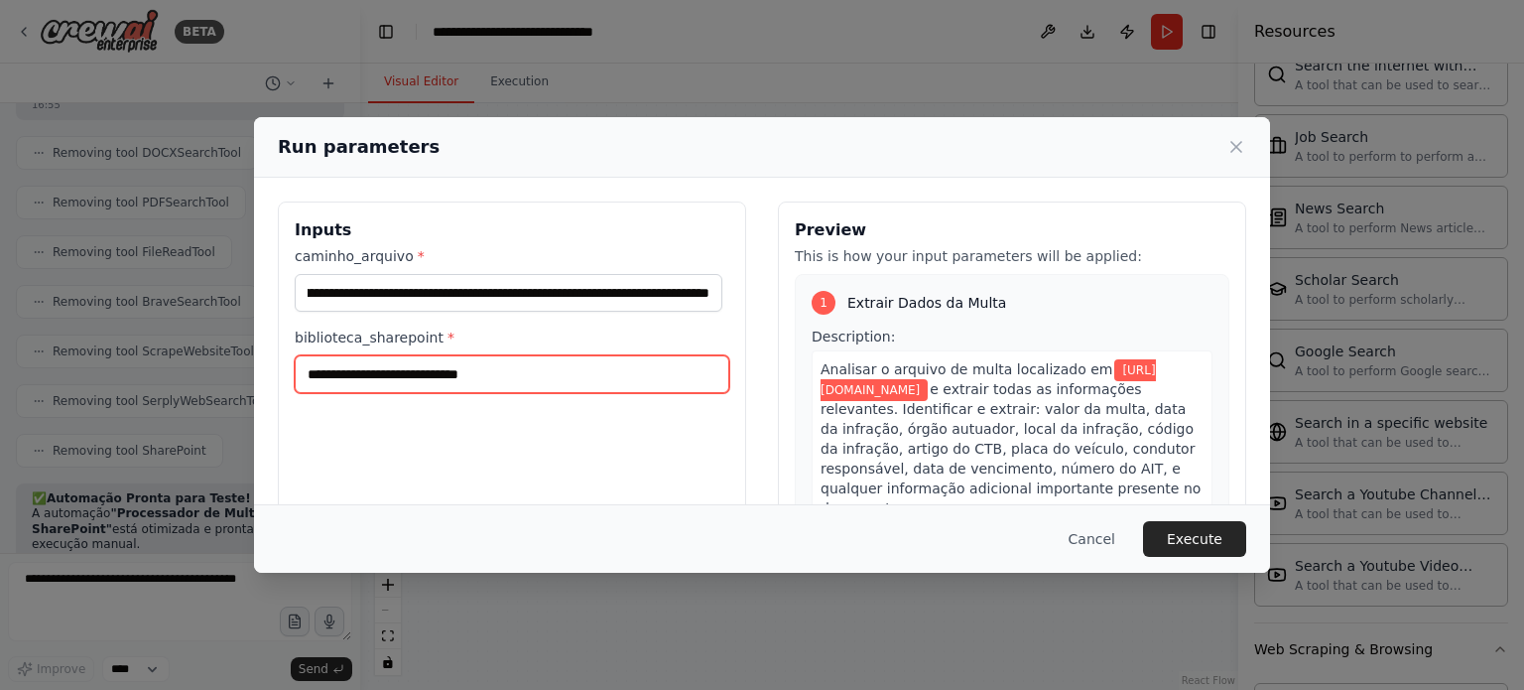
scroll to position [0, 0]
paste input "**********"
type input "**********"
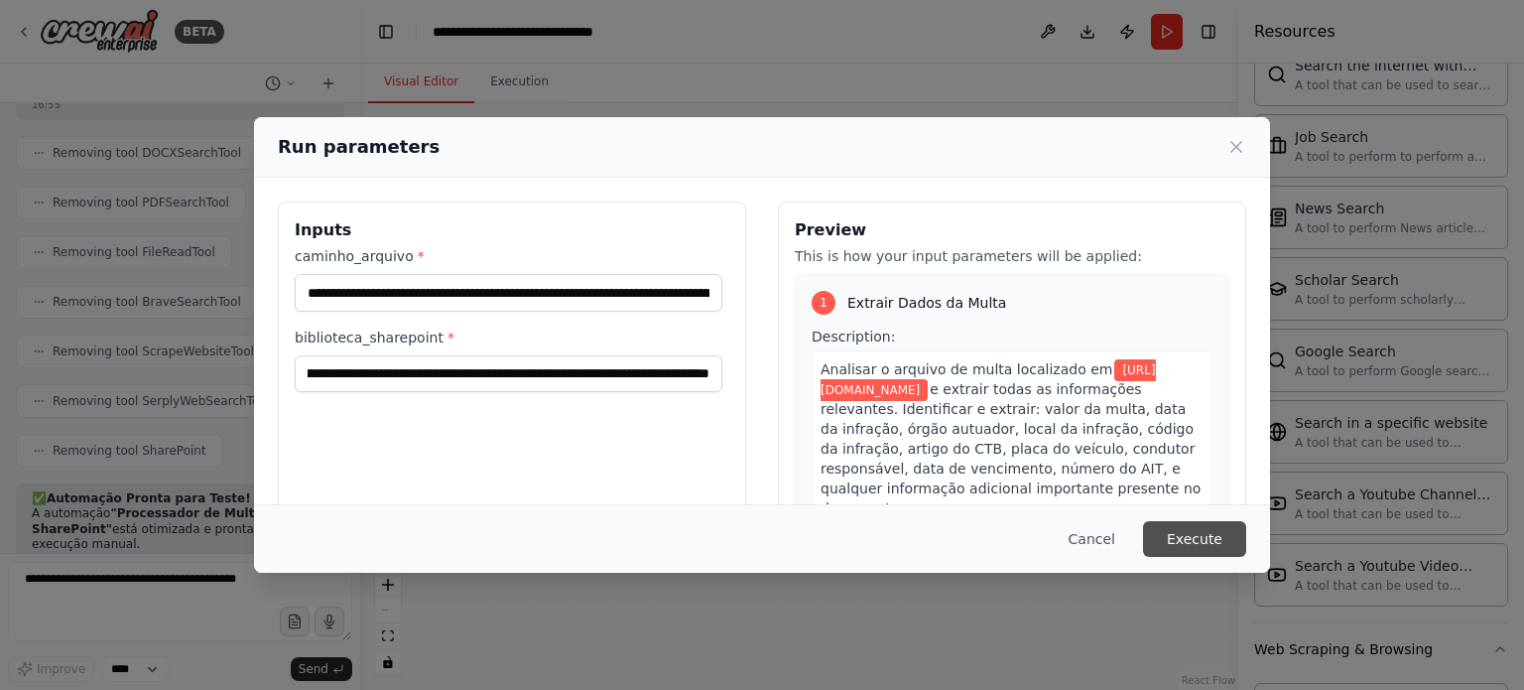
scroll to position [0, 0]
click at [1231, 547] on button "Execute" at bounding box center [1194, 539] width 103 height 36
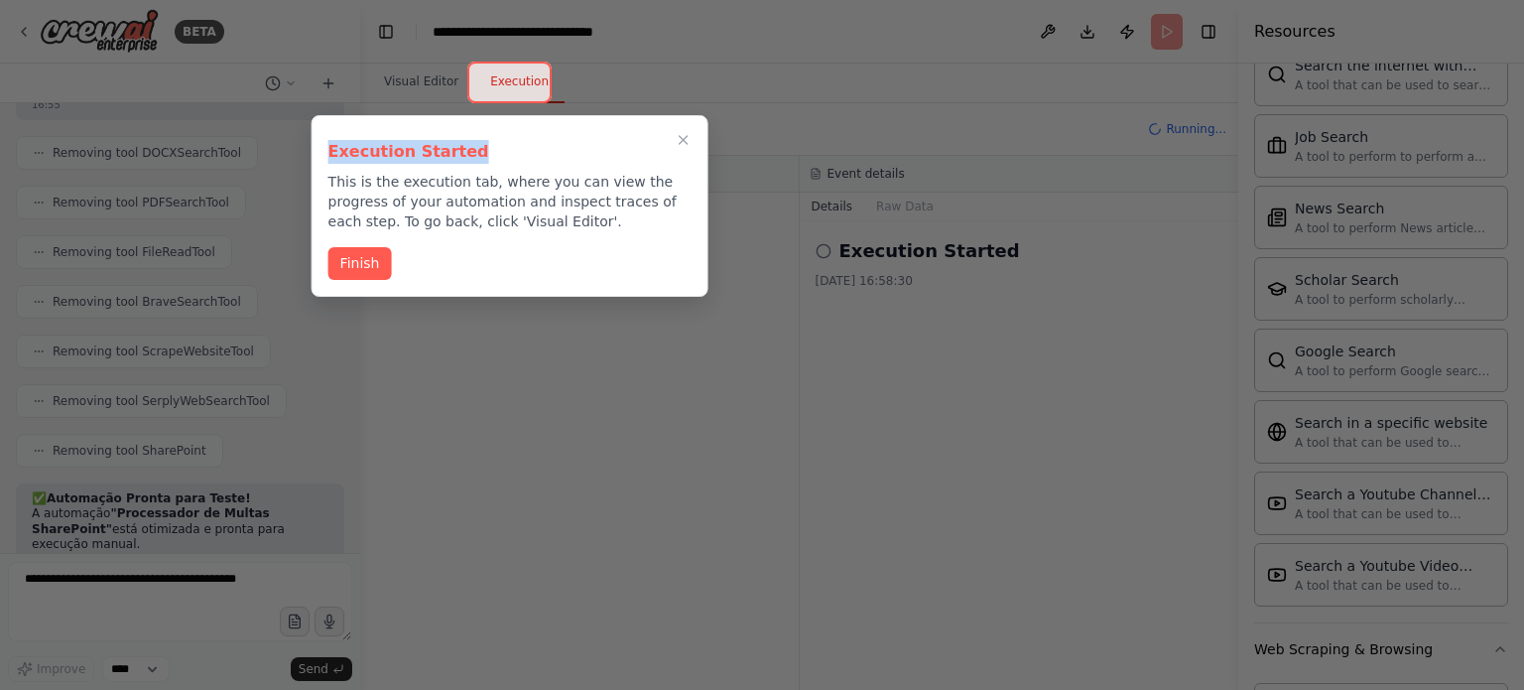
drag, startPoint x: 556, startPoint y: 116, endPoint x: 880, endPoint y: 135, distance: 325.1
click at [880, 135] on div "BETA Hello! I'm the CrewAI assistant. What kind of automation do you want to bu…" at bounding box center [762, 345] width 1524 height 690
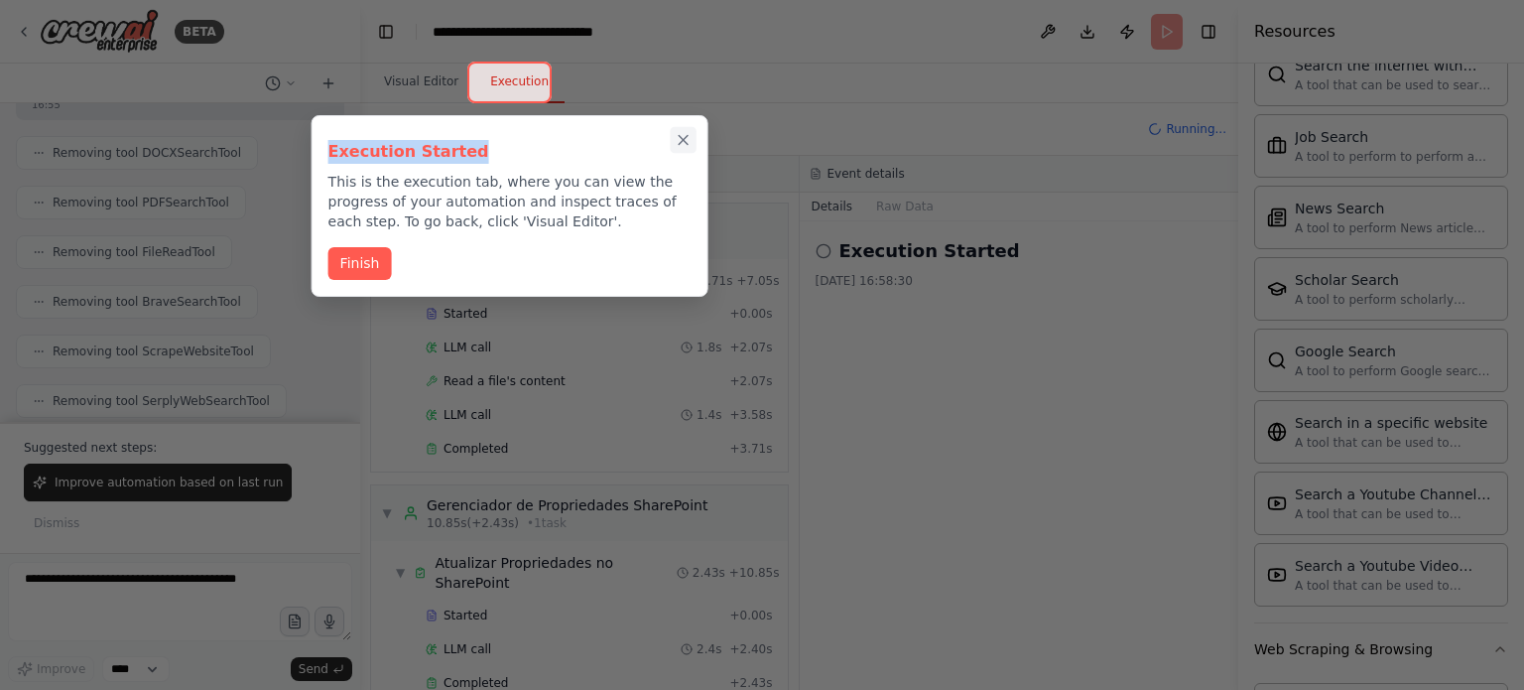
scroll to position [14, 0]
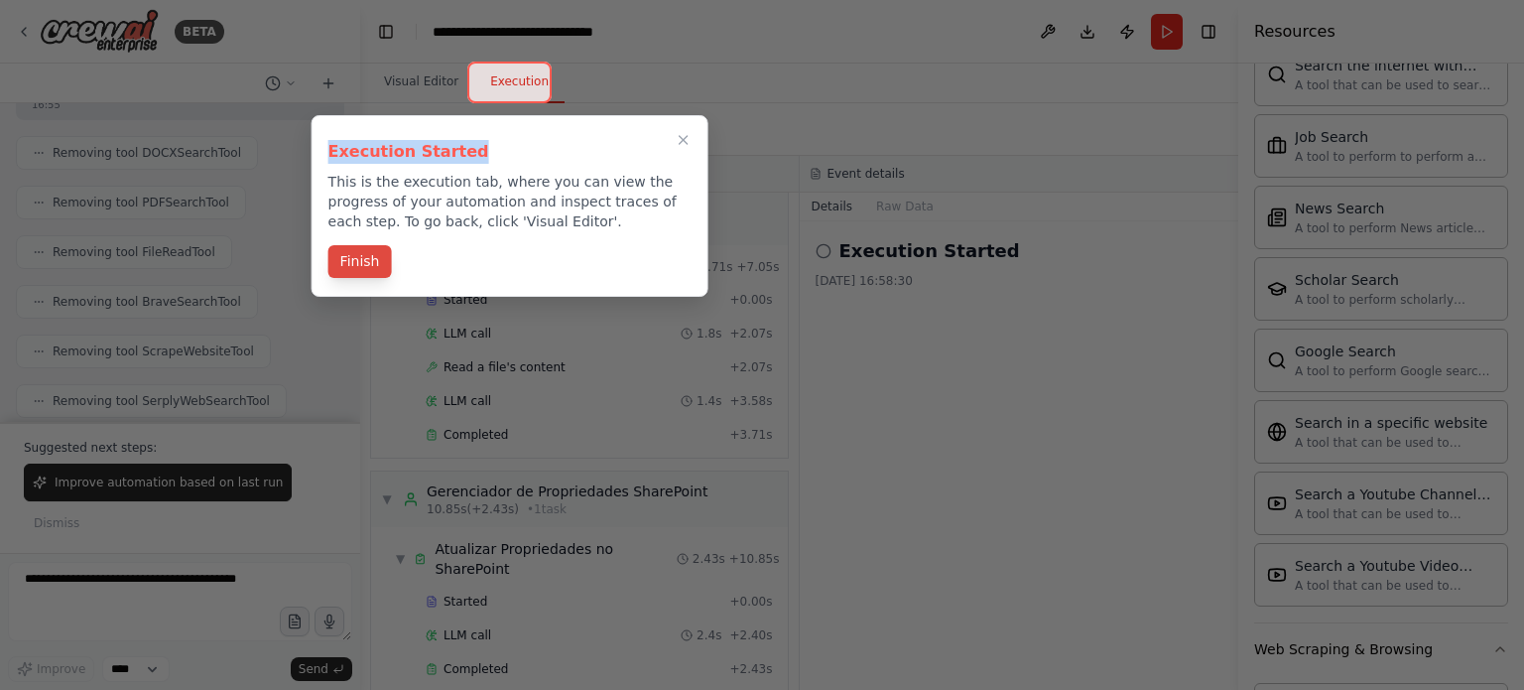
click at [335, 257] on button "Finish" at bounding box center [360, 261] width 64 height 33
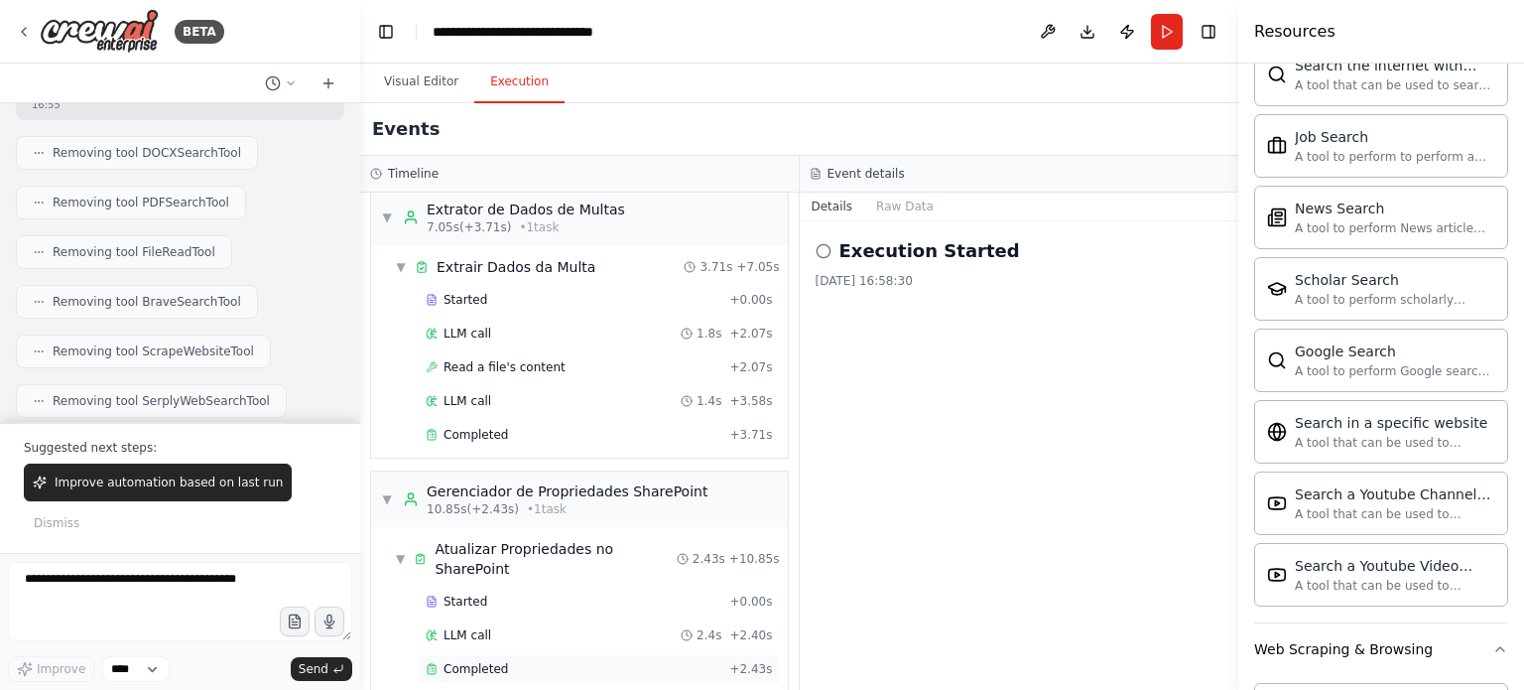
click at [457, 661] on span "Completed" at bounding box center [476, 669] width 65 height 16
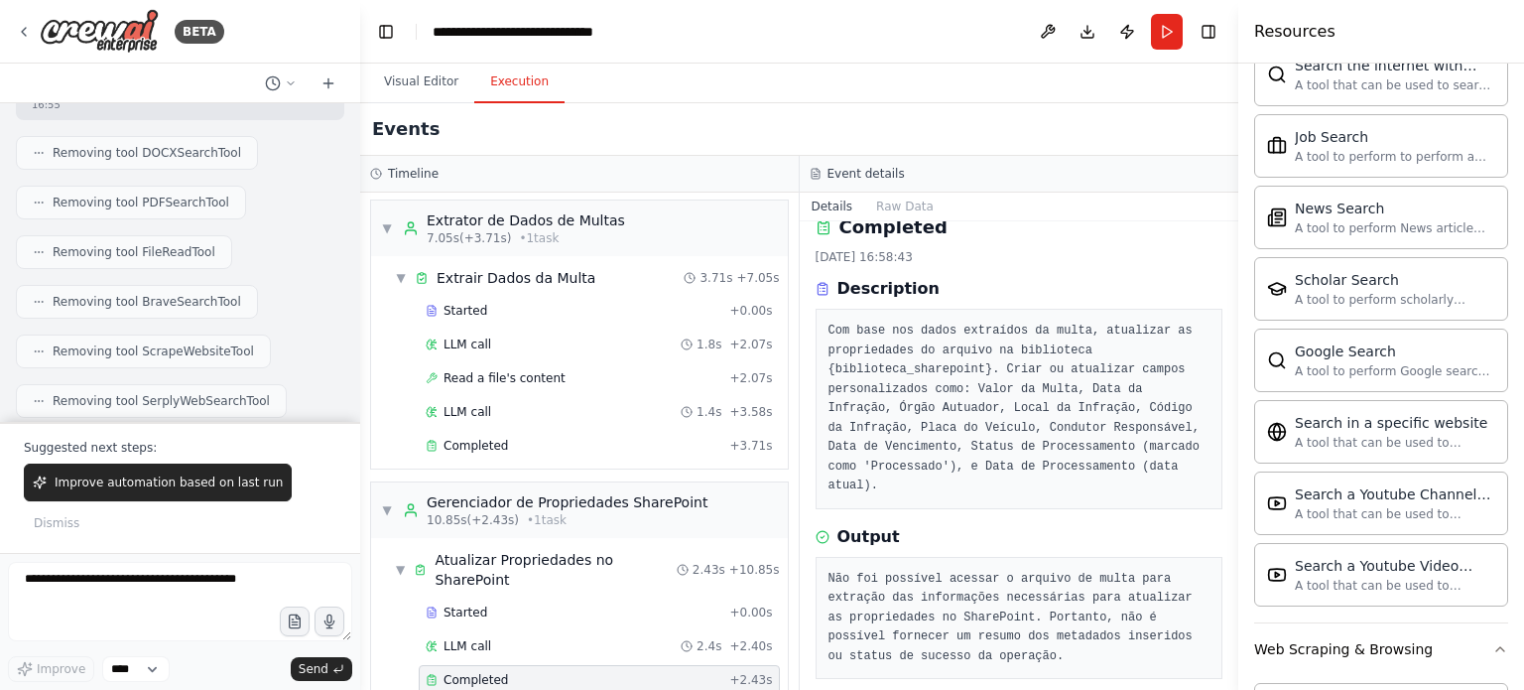
scroll to position [0, 0]
click at [522, 268] on div "▼ Extrair Dados da Multa 3.71s + 7.05s" at bounding box center [587, 281] width 401 height 36
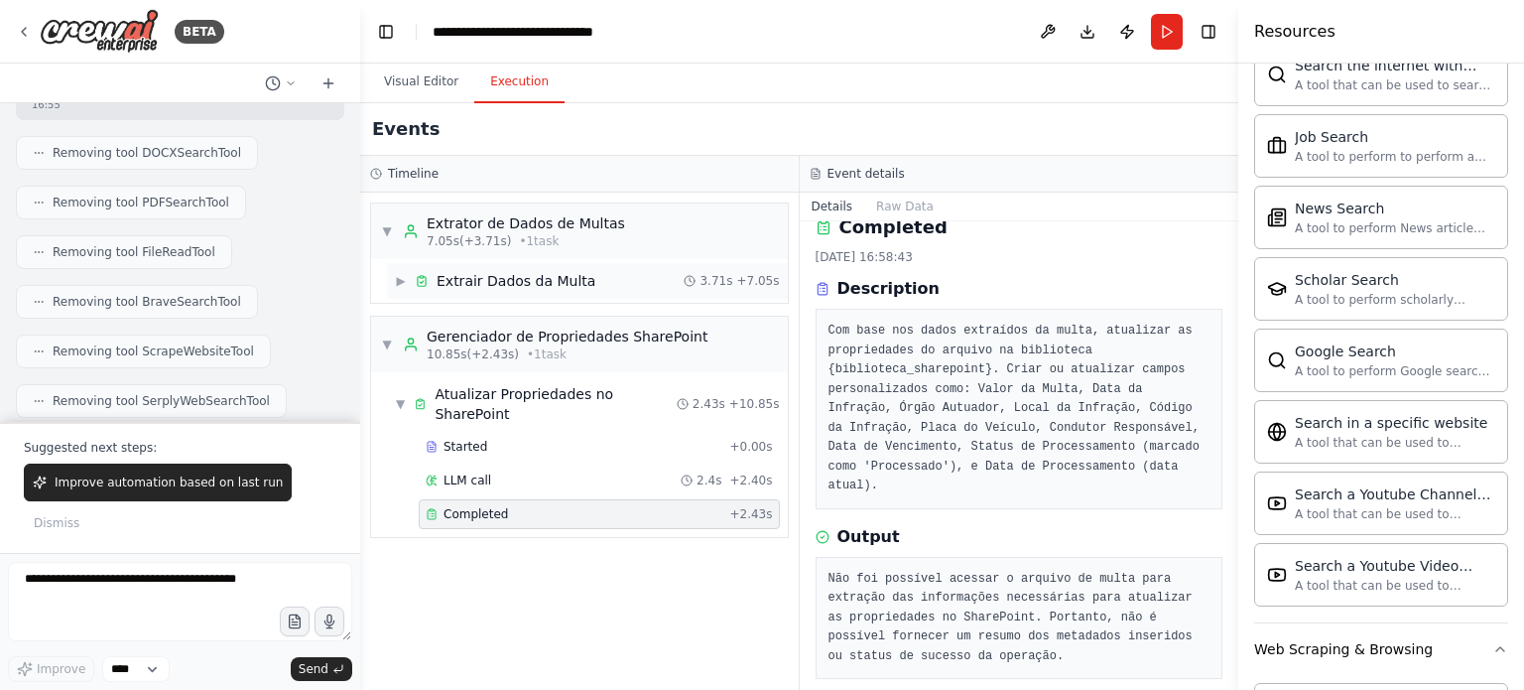
click at [512, 271] on div "Extrair Dados da Multa" at bounding box center [516, 281] width 159 height 20
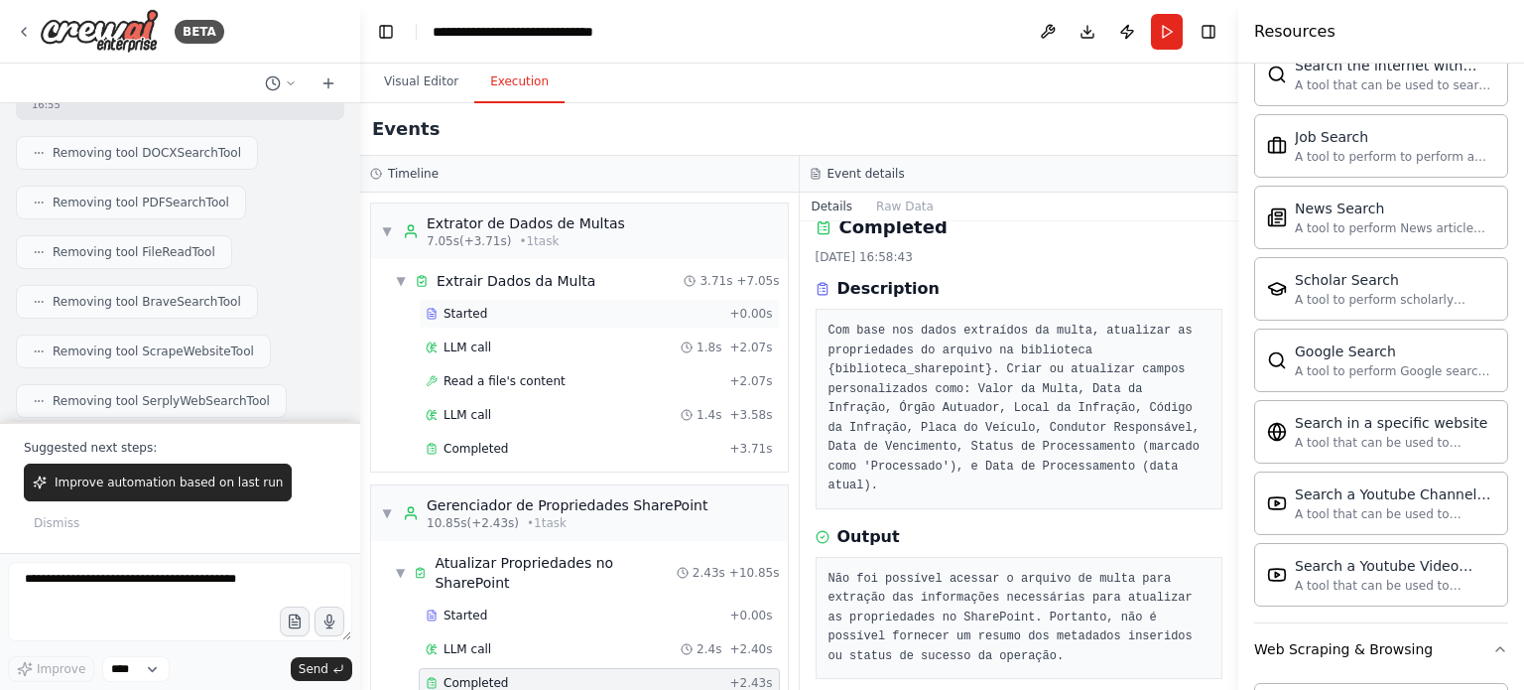
click at [484, 313] on div "Started" at bounding box center [574, 314] width 296 height 16
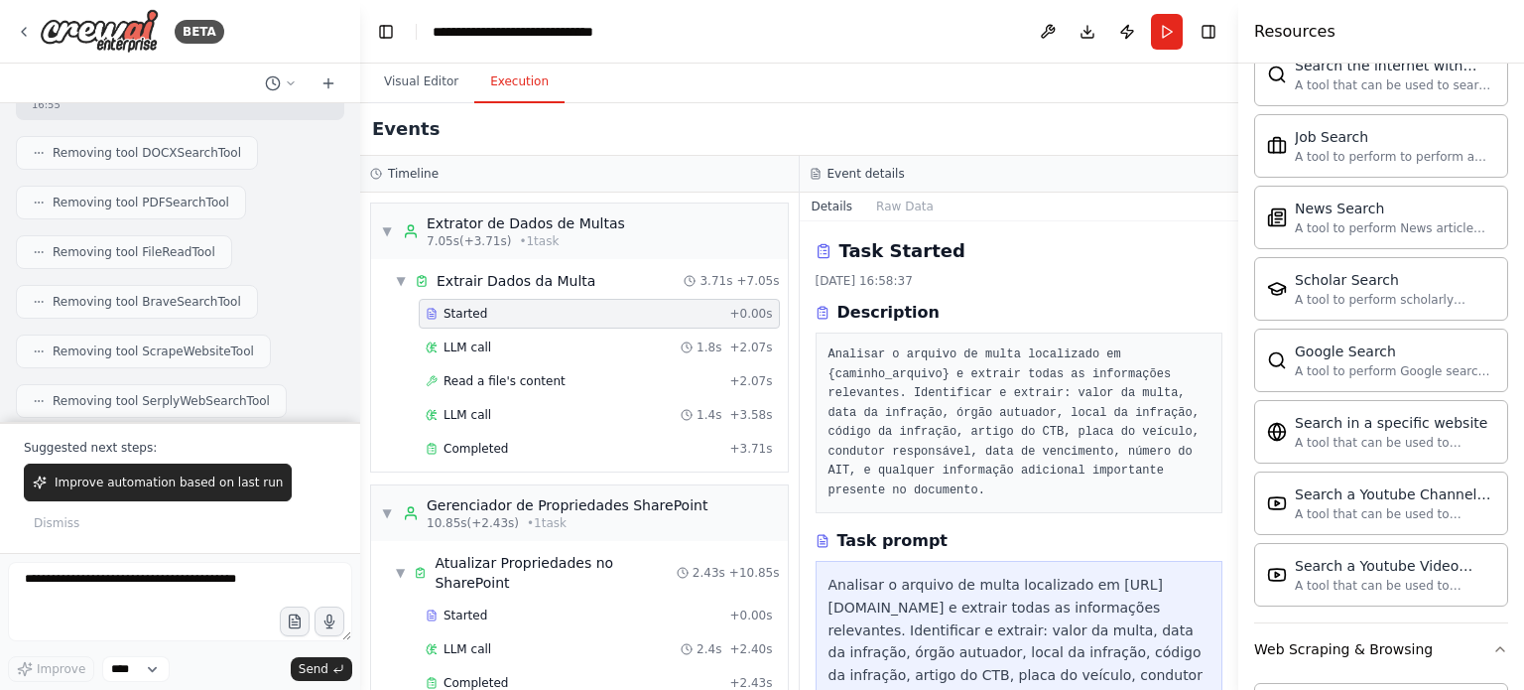
scroll to position [272, 0]
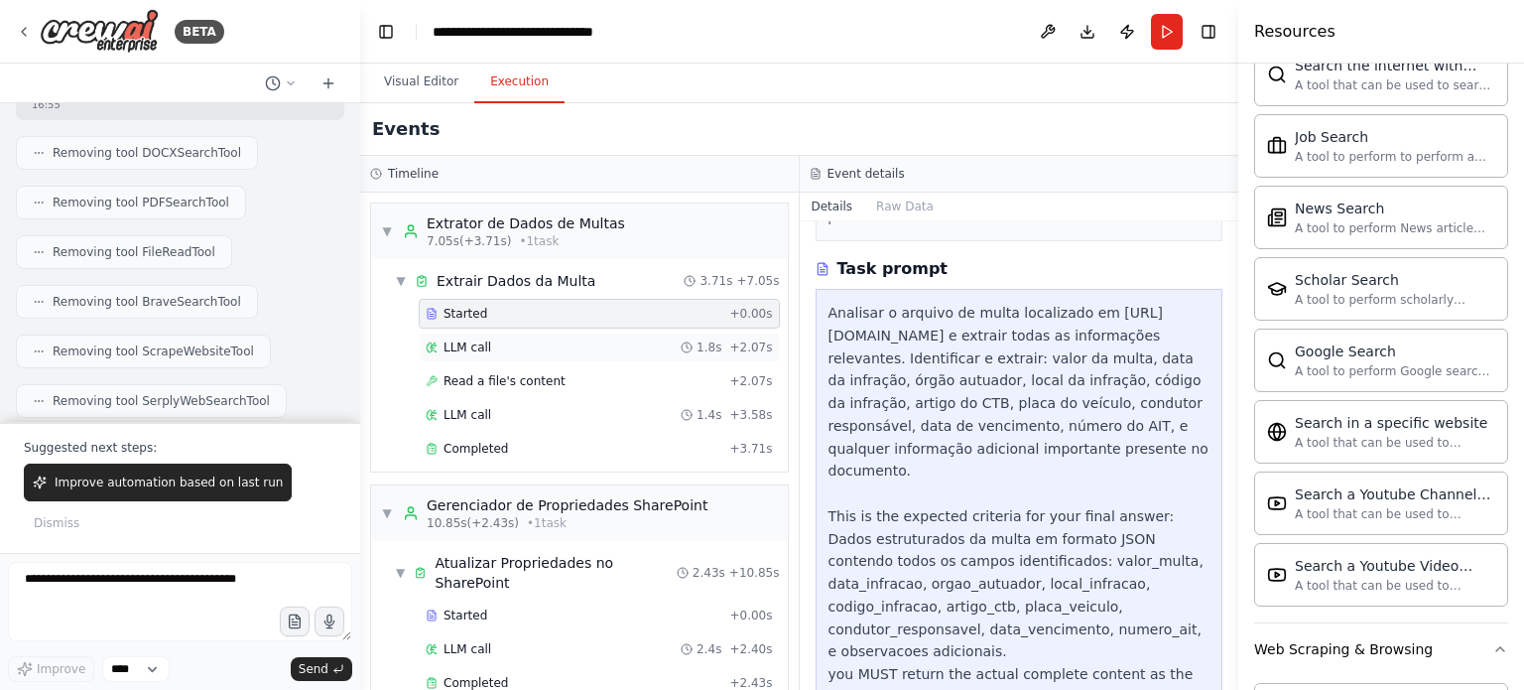
click at [510, 350] on div "LLM call 1.8s + 2.07s" at bounding box center [599, 347] width 347 height 16
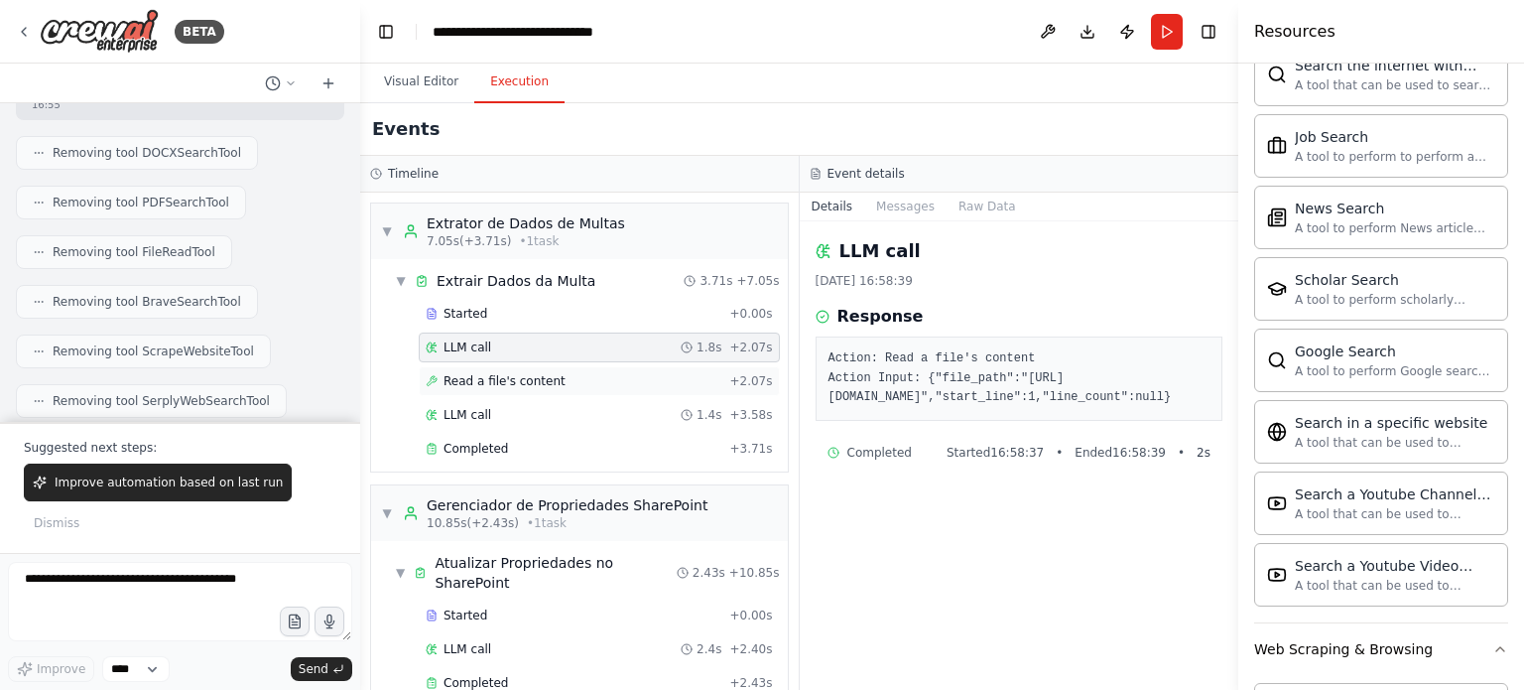
click at [521, 377] on span "Read a file's content" at bounding box center [505, 381] width 122 height 16
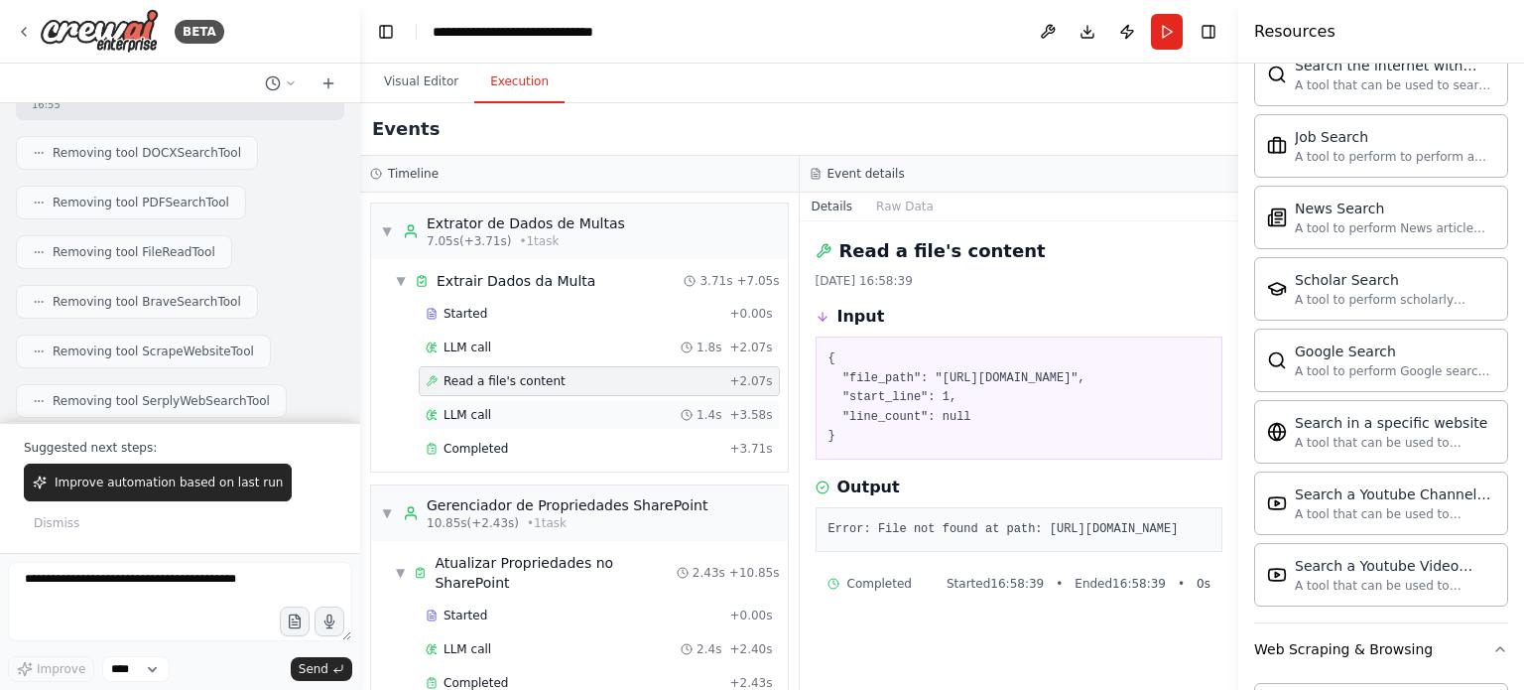
click at [503, 420] on div "LLM call 1.4s + 3.58s" at bounding box center [599, 415] width 347 height 16
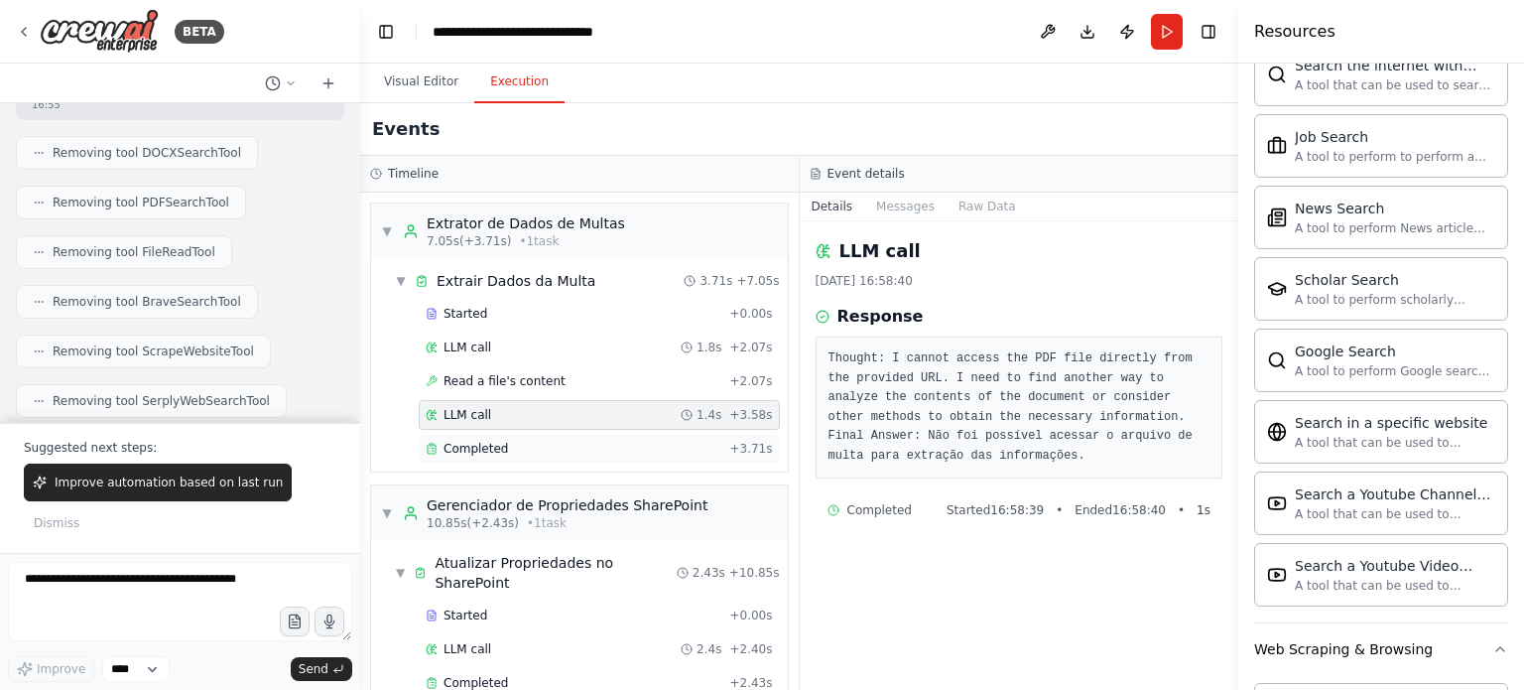
click at [512, 447] on div "Completed" at bounding box center [574, 449] width 296 height 16
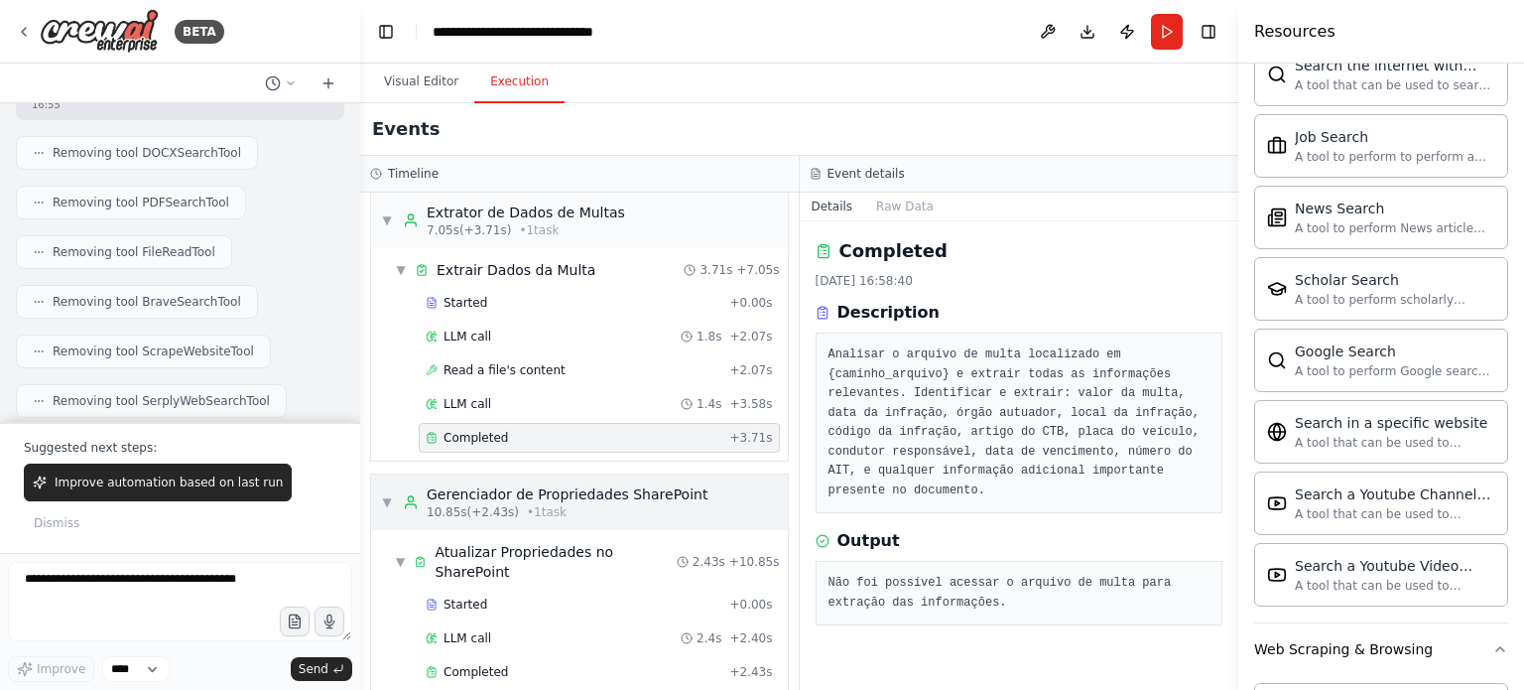
scroll to position [14, 0]
click at [873, 252] on h2 "Completed" at bounding box center [894, 251] width 108 height 28
click at [523, 484] on div "Gerenciador de Propriedades SharePoint" at bounding box center [567, 491] width 281 height 20
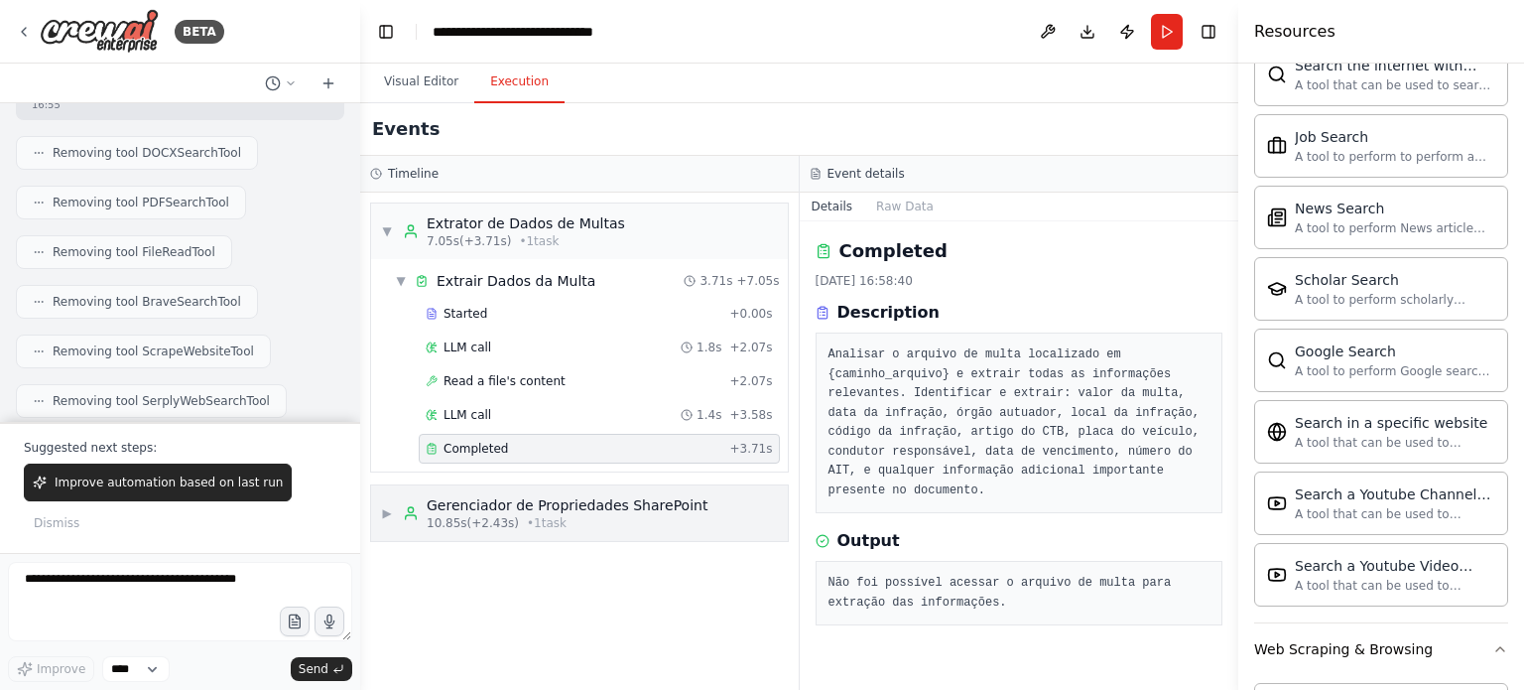
click at [528, 496] on div "Gerenciador de Propriedades SharePoint" at bounding box center [567, 505] width 281 height 20
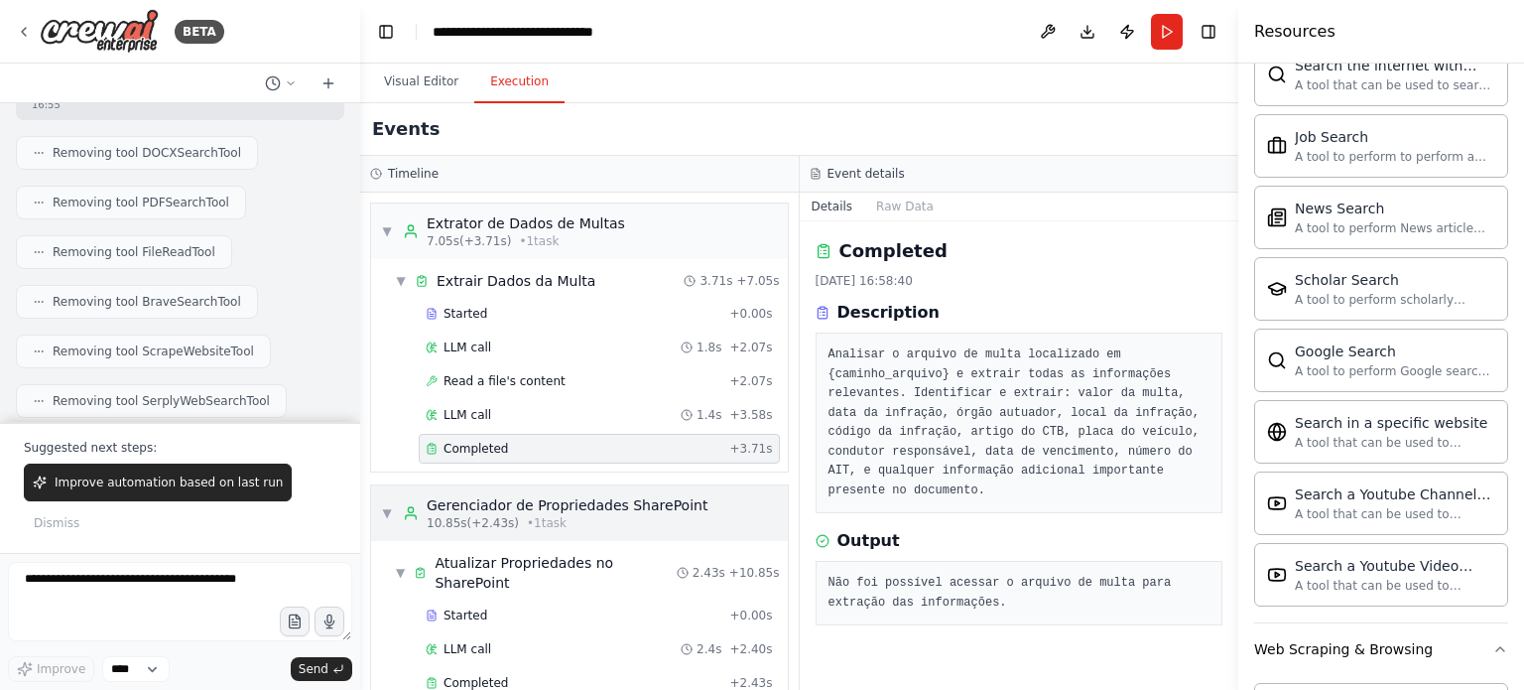
click at [530, 515] on span "• 1 task" at bounding box center [547, 523] width 40 height 16
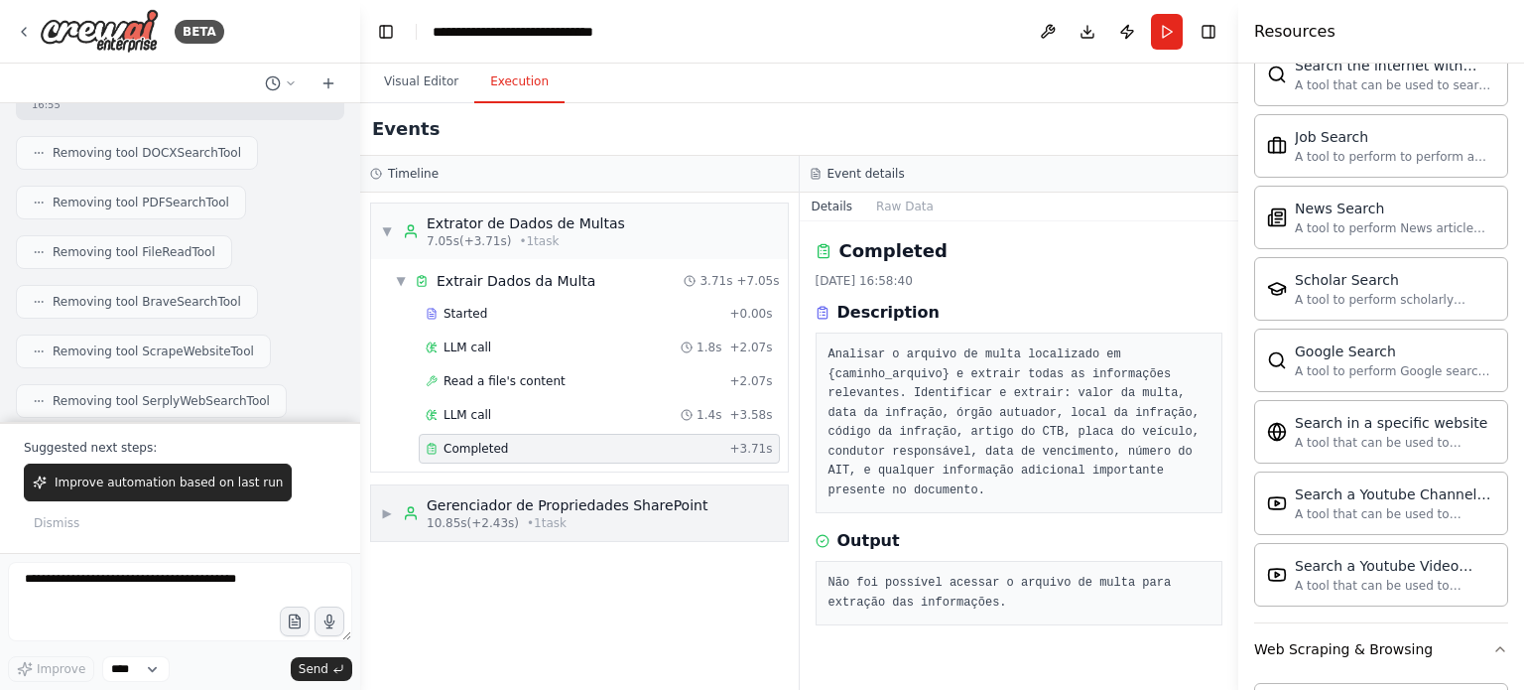
click at [530, 515] on span "• 1 task" at bounding box center [547, 523] width 40 height 16
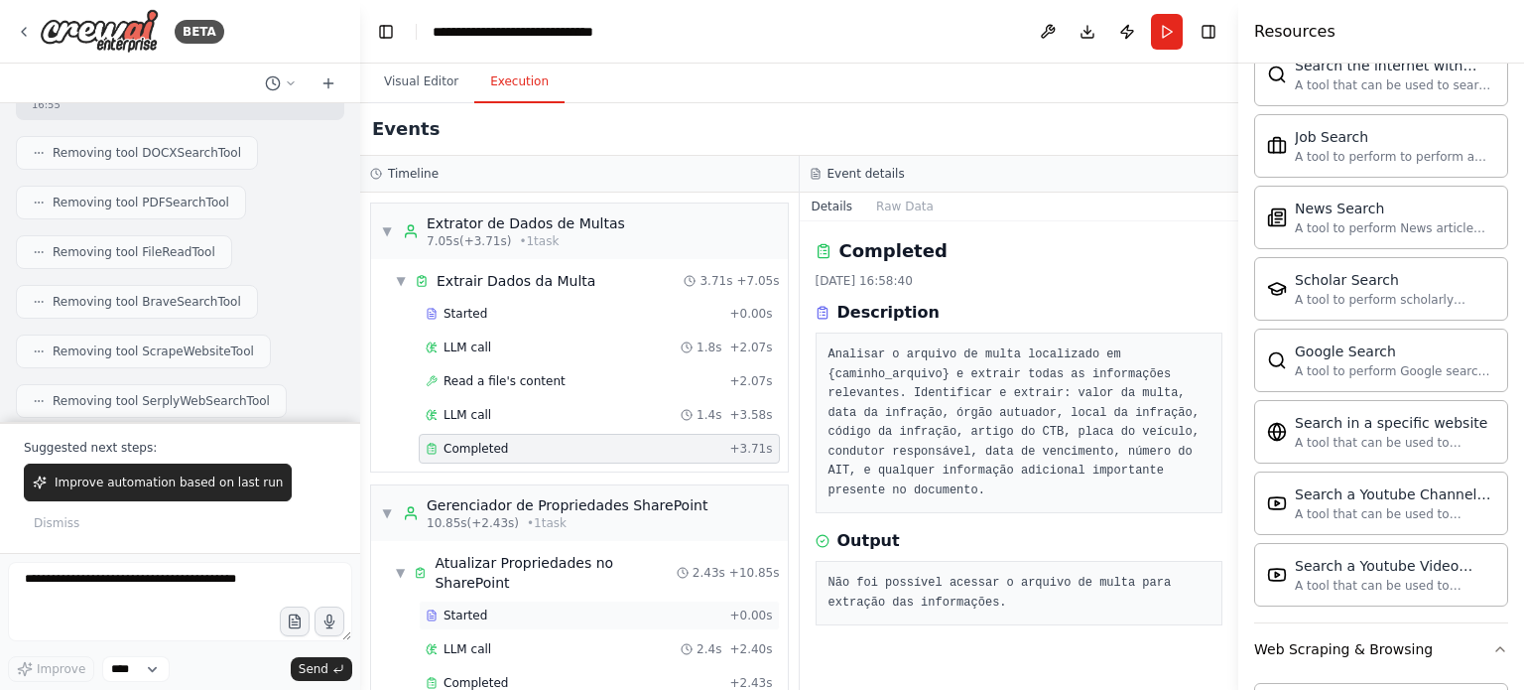
click at [511, 607] on div "Started" at bounding box center [574, 615] width 296 height 16
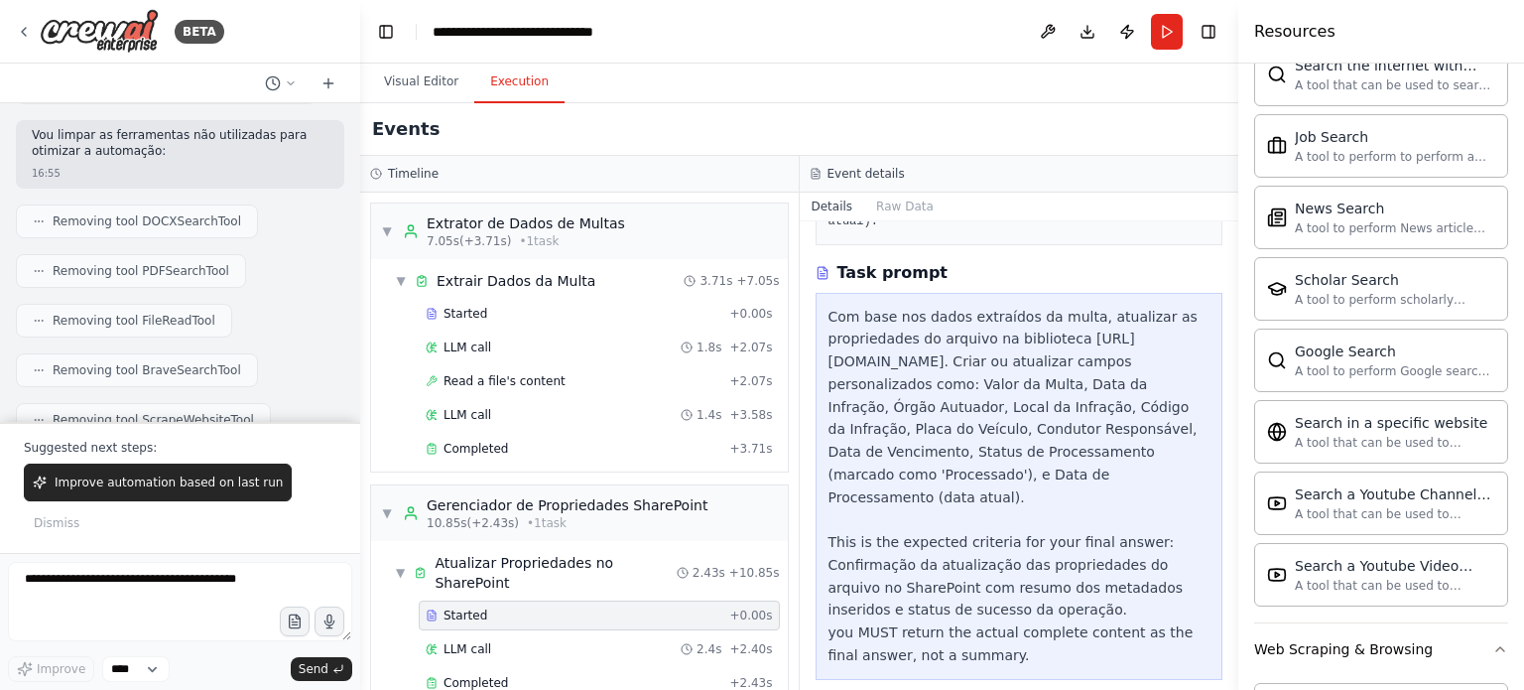
scroll to position [20538, 0]
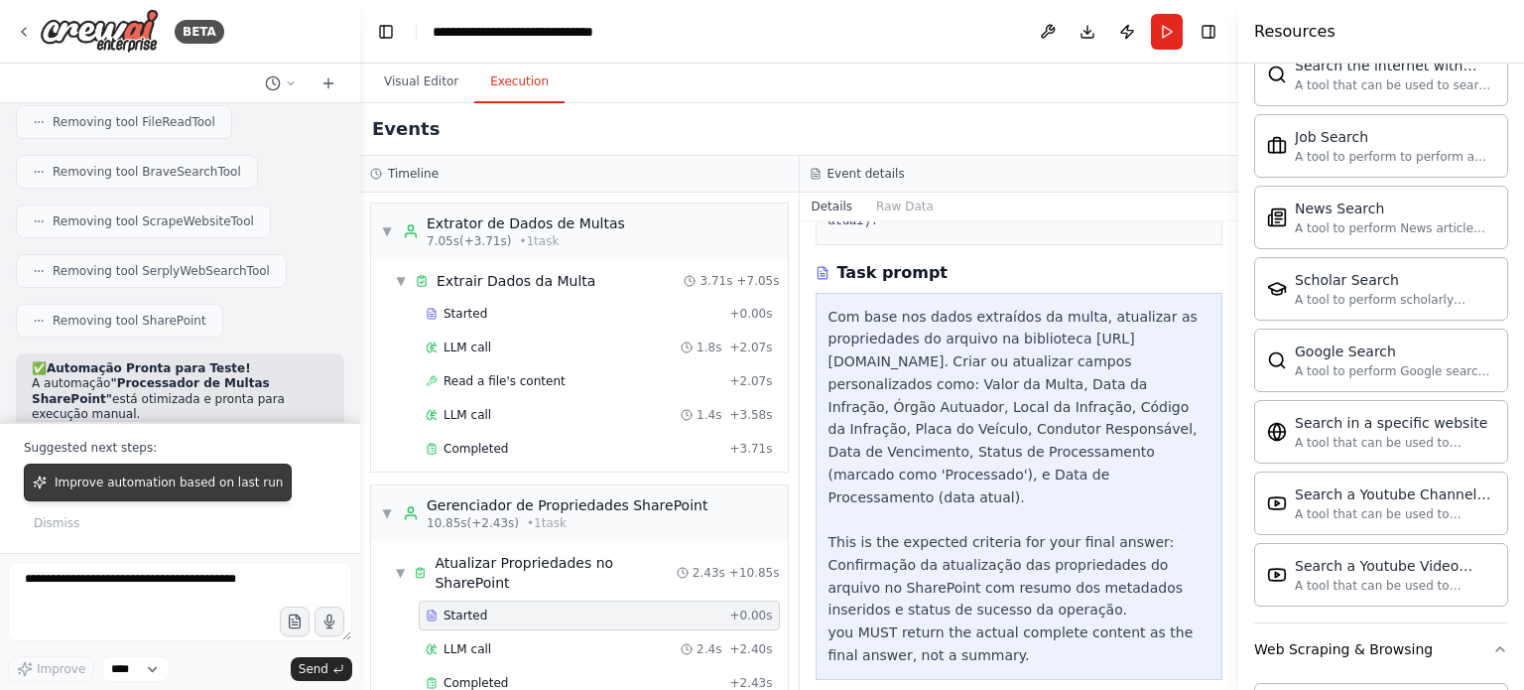
click at [111, 471] on button "Improve automation based on last run" at bounding box center [158, 482] width 268 height 38
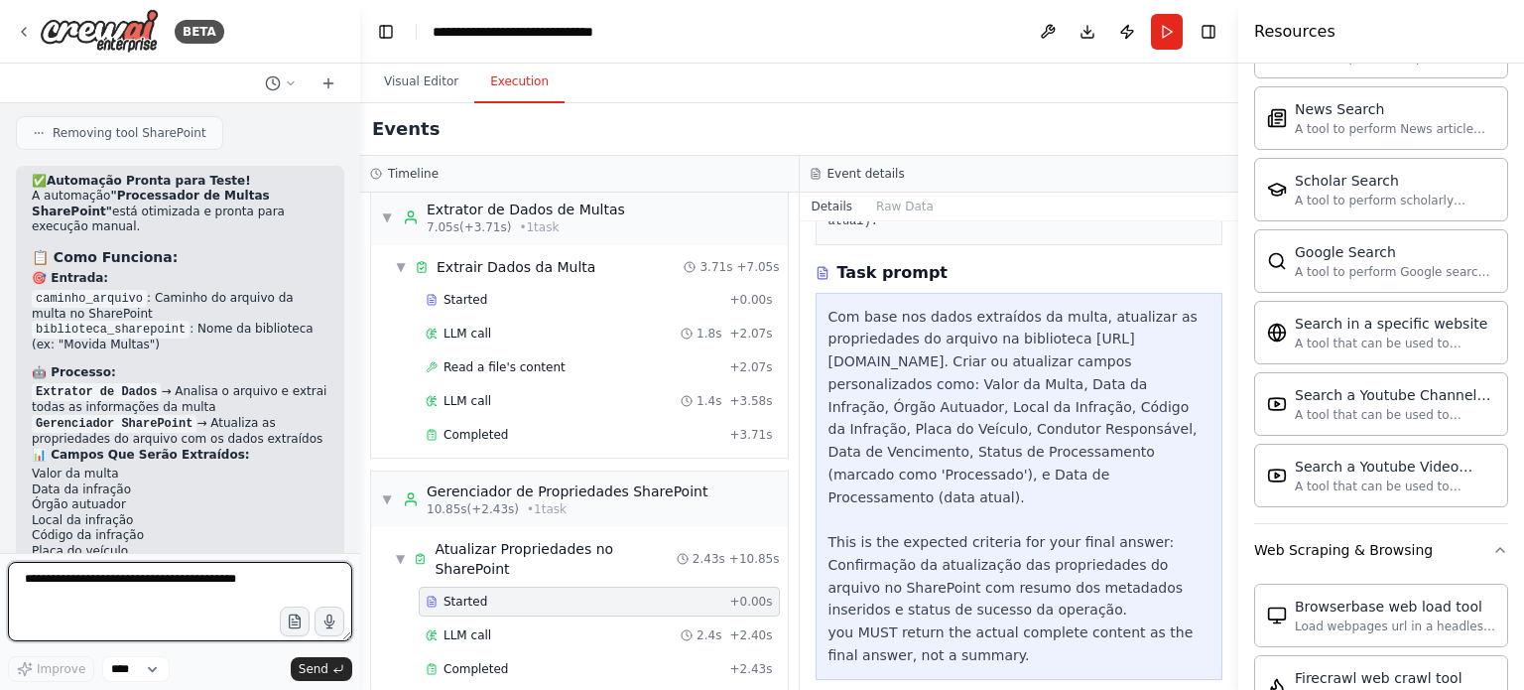
scroll to position [20825, 0]
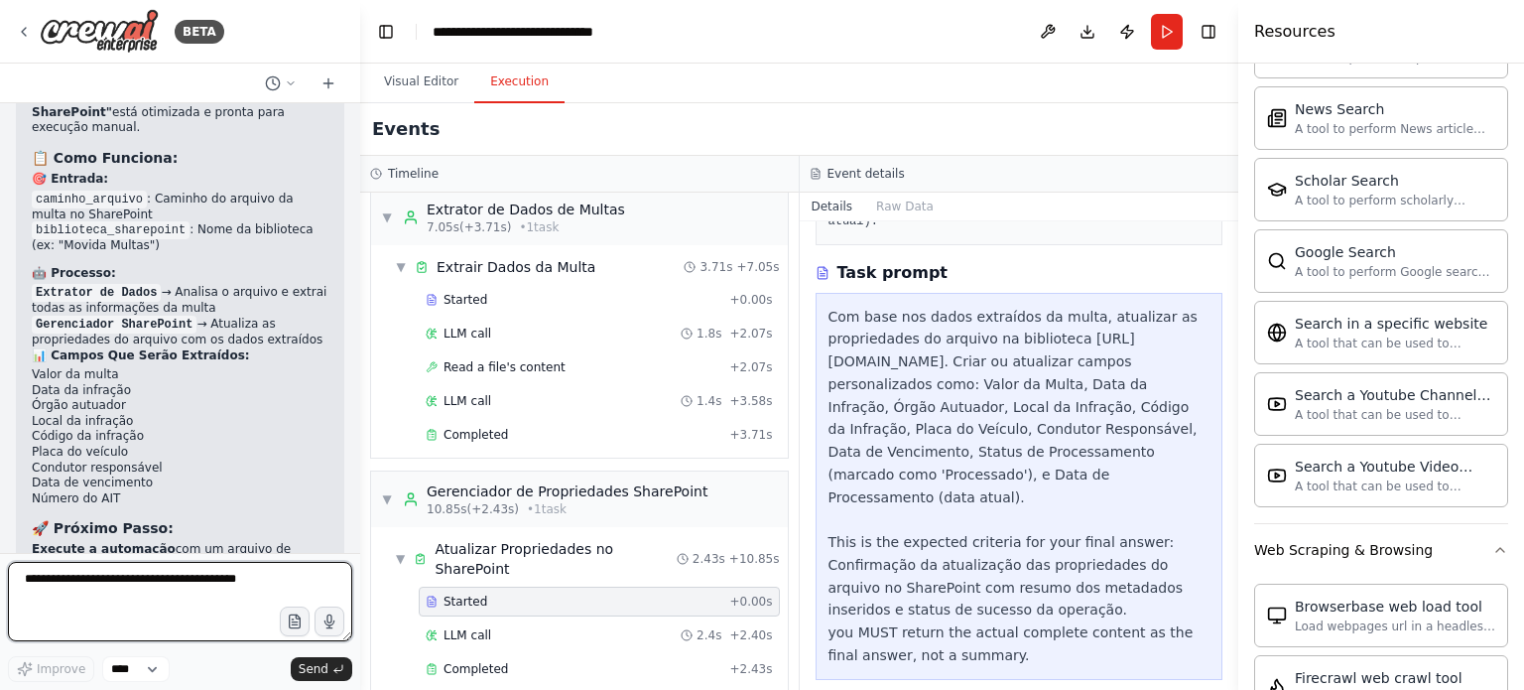
paste textarea "**********"
type textarea "**********"
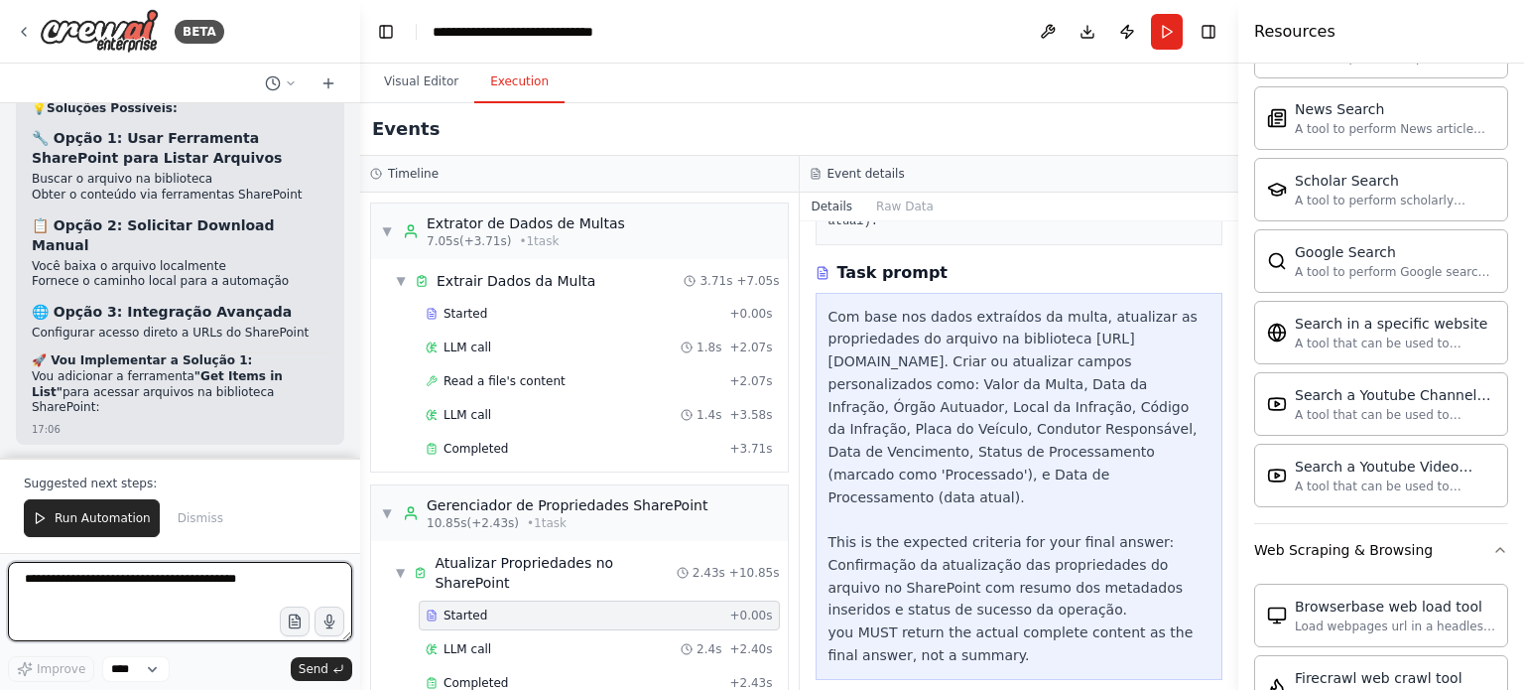
scroll to position [22876, 0]
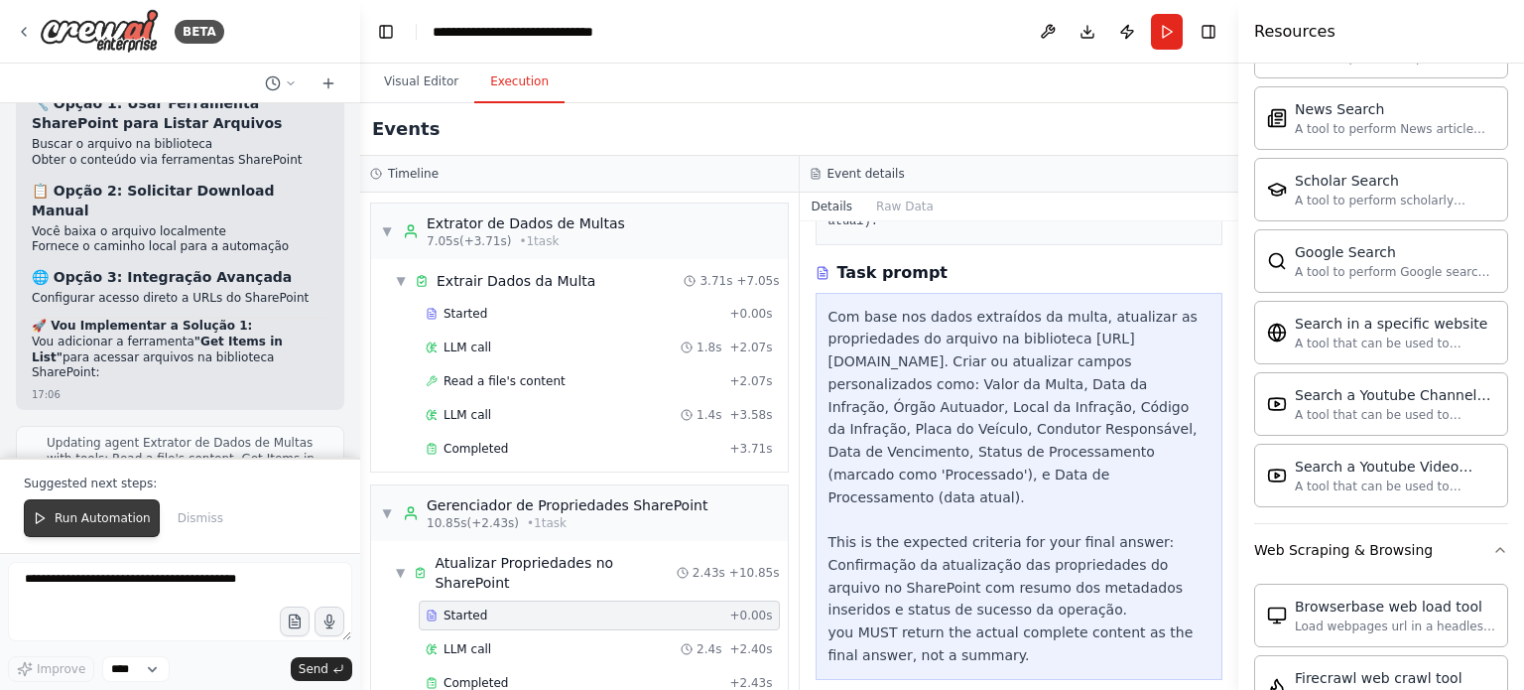
drag, startPoint x: 107, startPoint y: 493, endPoint x: 120, endPoint y: 511, distance: 22.0
click at [109, 496] on div "Suggested next steps: Run Automation Dismiss" at bounding box center [180, 505] width 360 height 95
click at [120, 511] on button "Run Automation" at bounding box center [92, 518] width 136 height 38
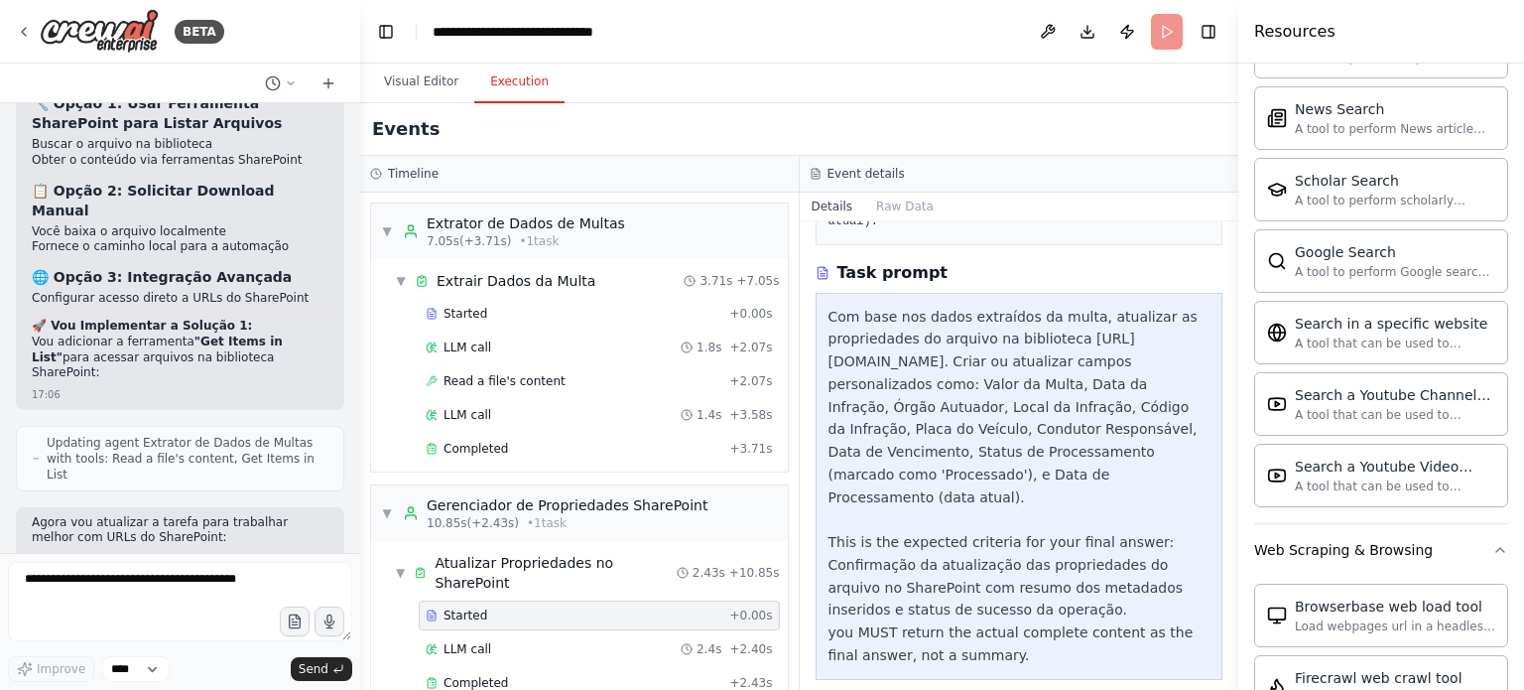
scroll to position [22782, 0]
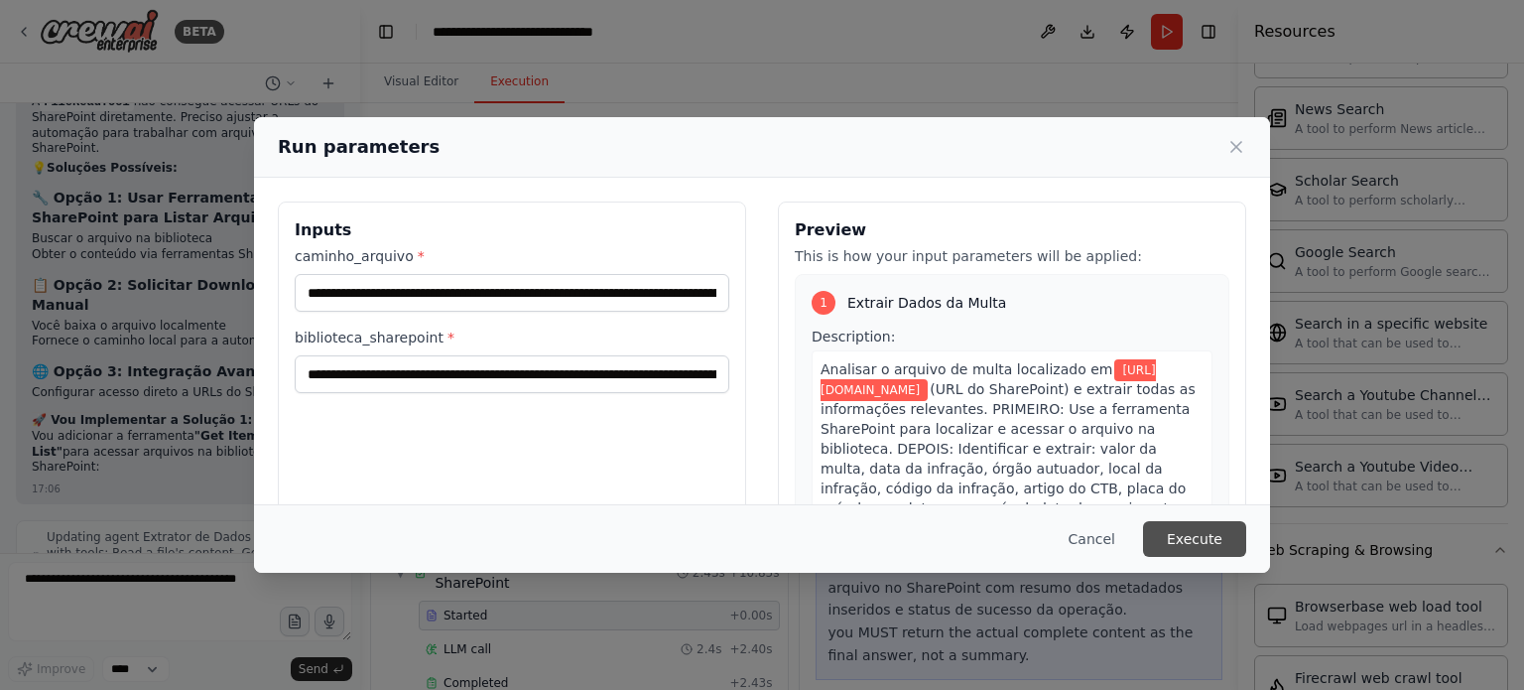
click at [1191, 534] on button "Execute" at bounding box center [1194, 539] width 103 height 36
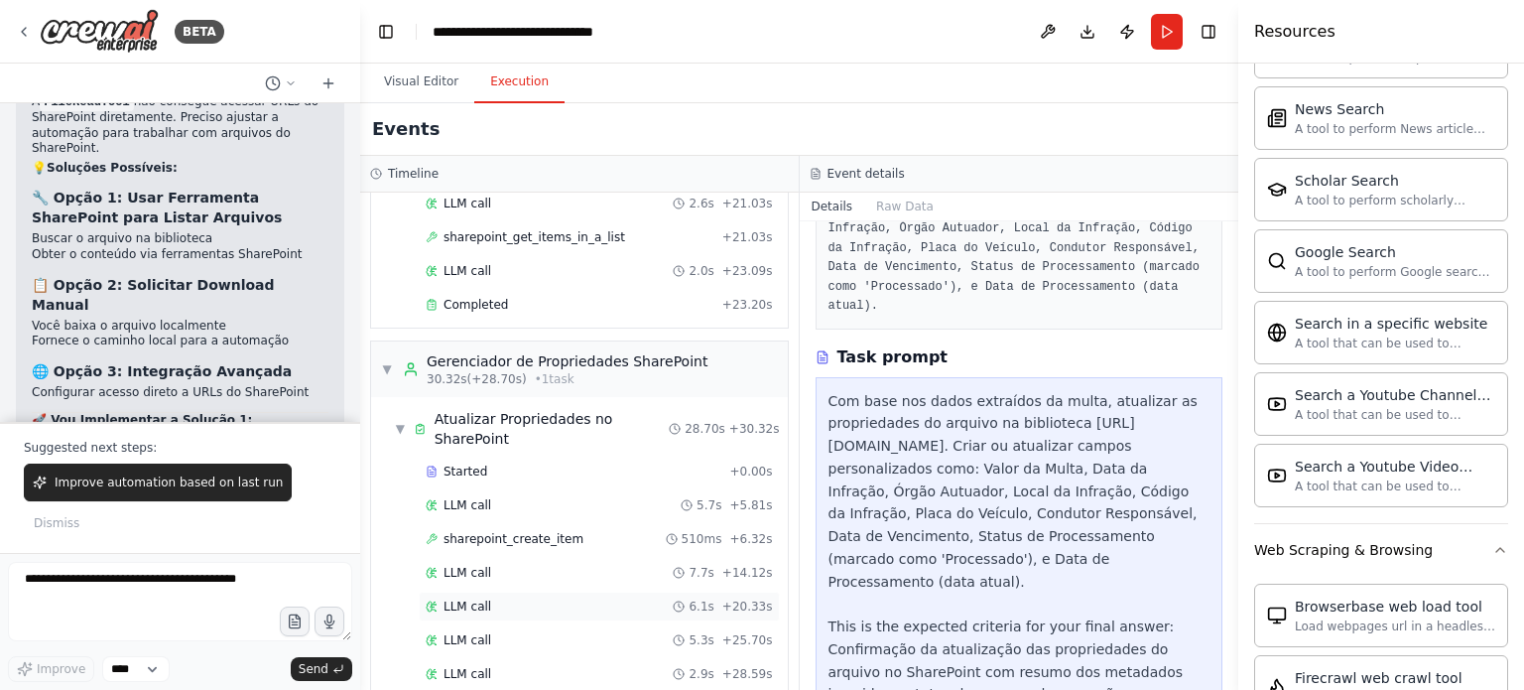
scroll to position [448, 0]
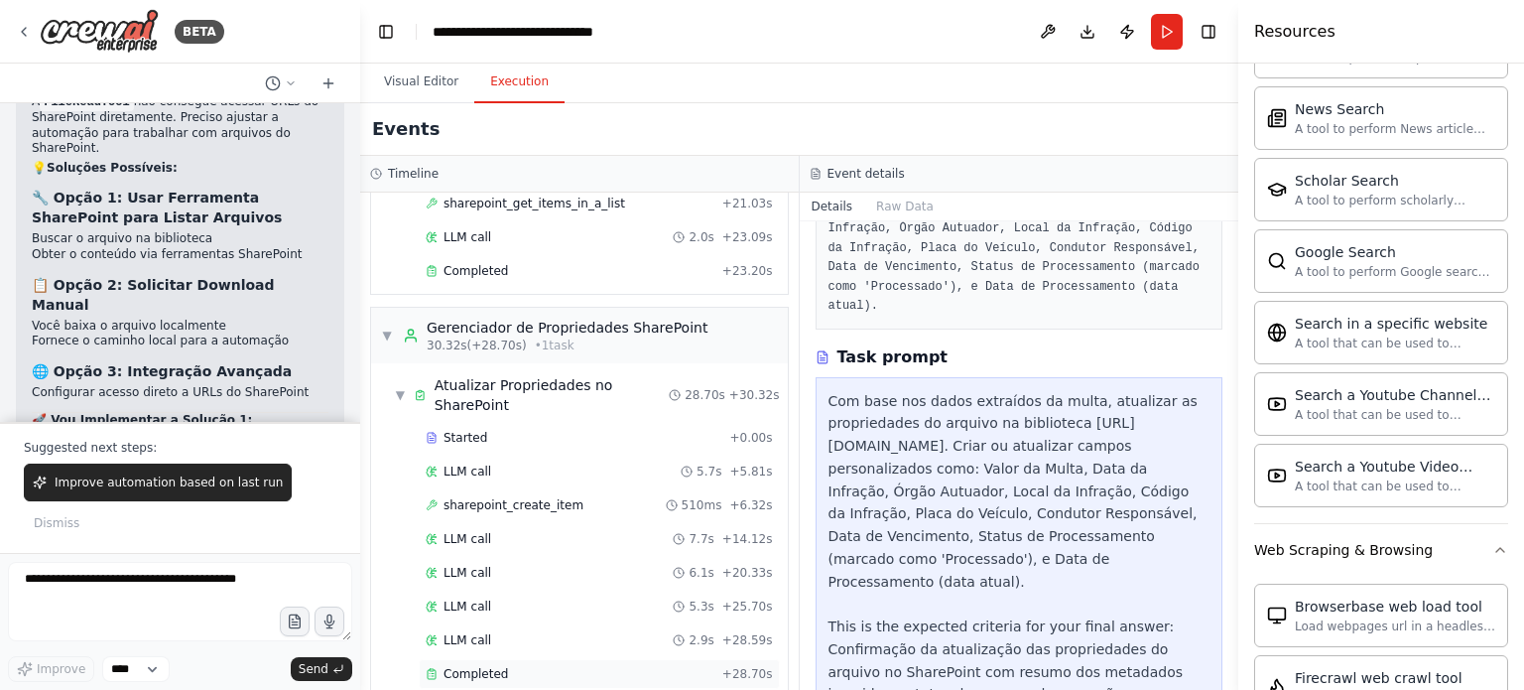
click at [534, 666] on div "Completed" at bounding box center [570, 674] width 289 height 16
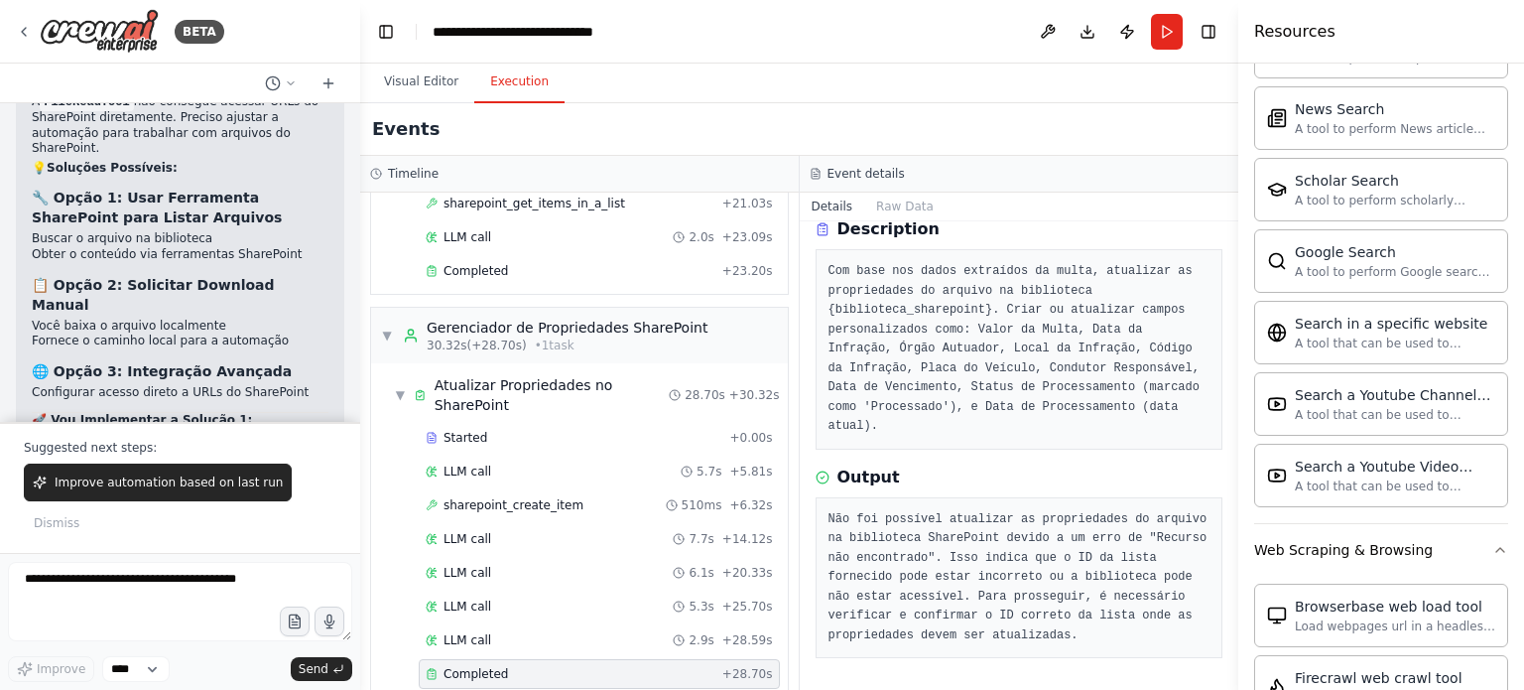
scroll to position [63, 0]
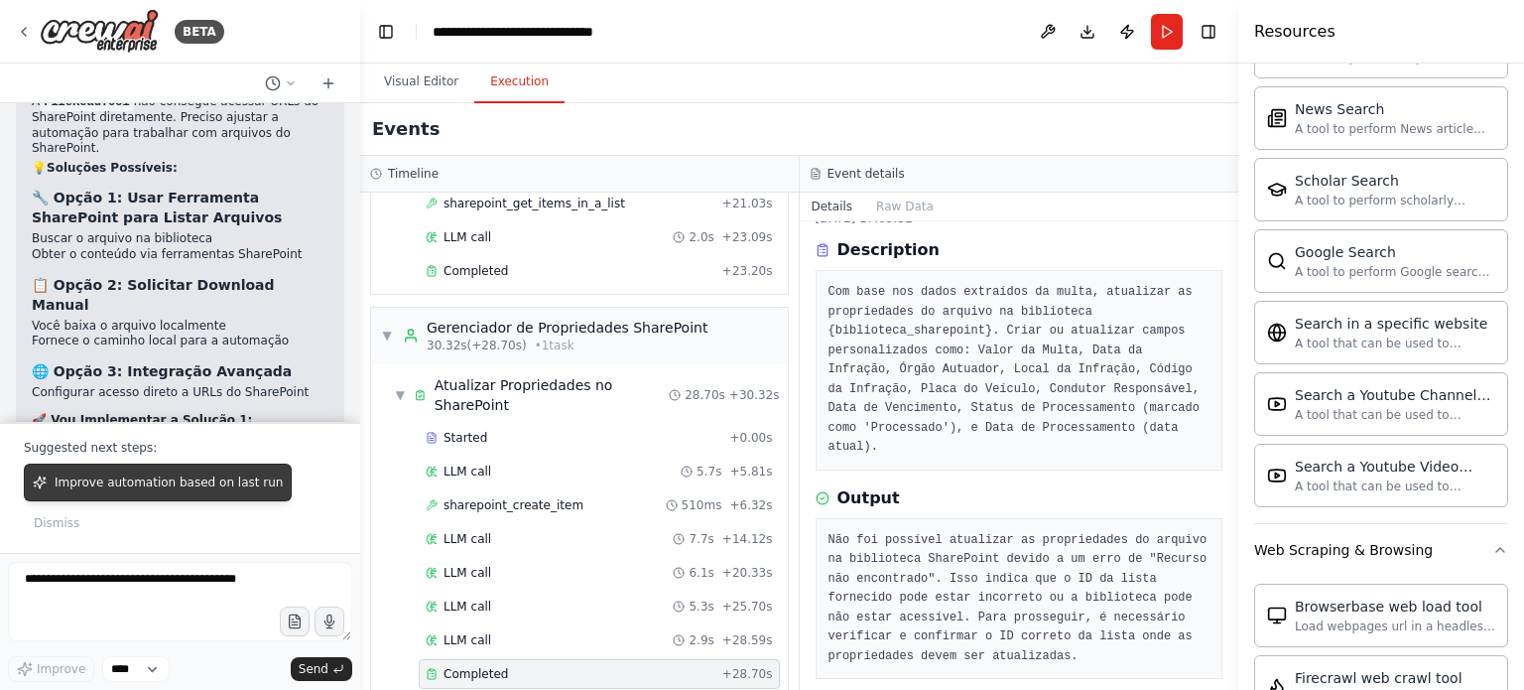
click at [229, 475] on span "Improve automation based on last run" at bounding box center [169, 482] width 228 height 16
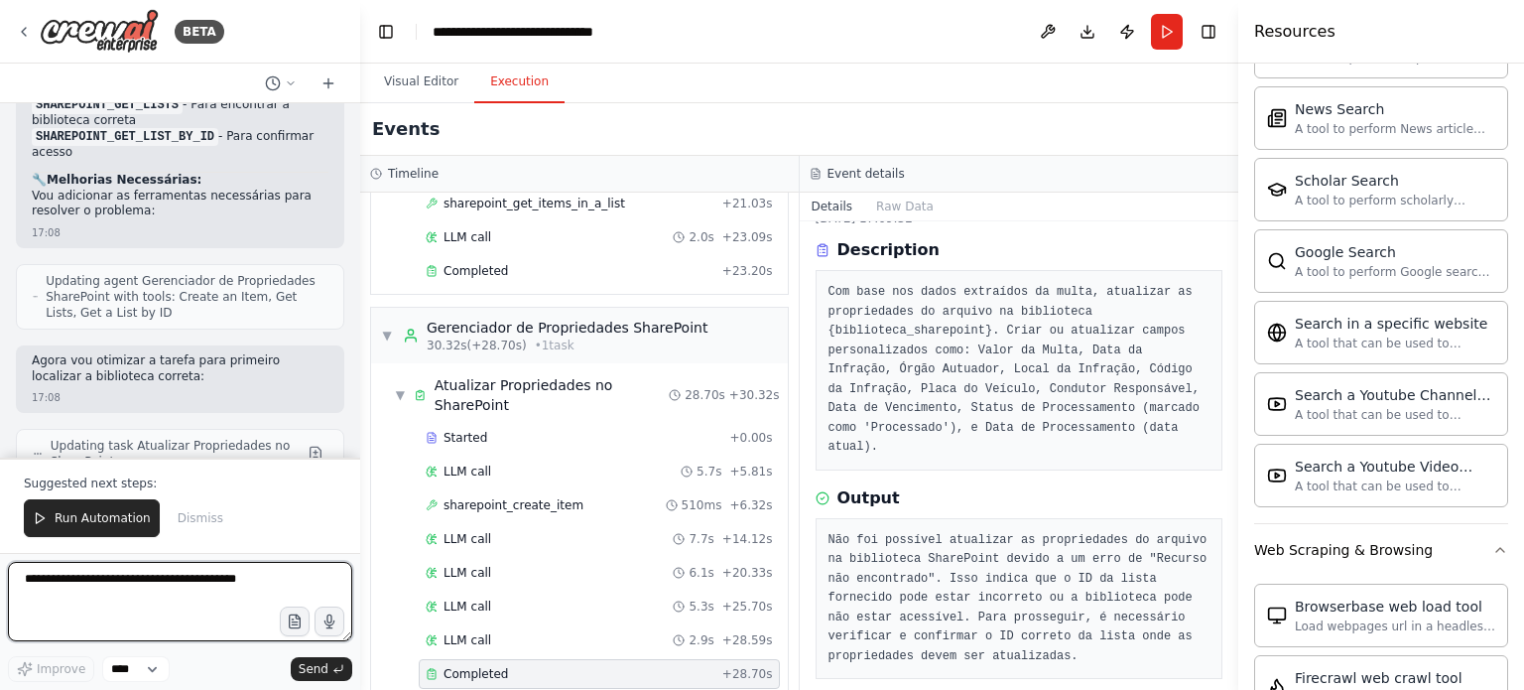
scroll to position [24441, 0]
